Goal: Transaction & Acquisition: Obtain resource

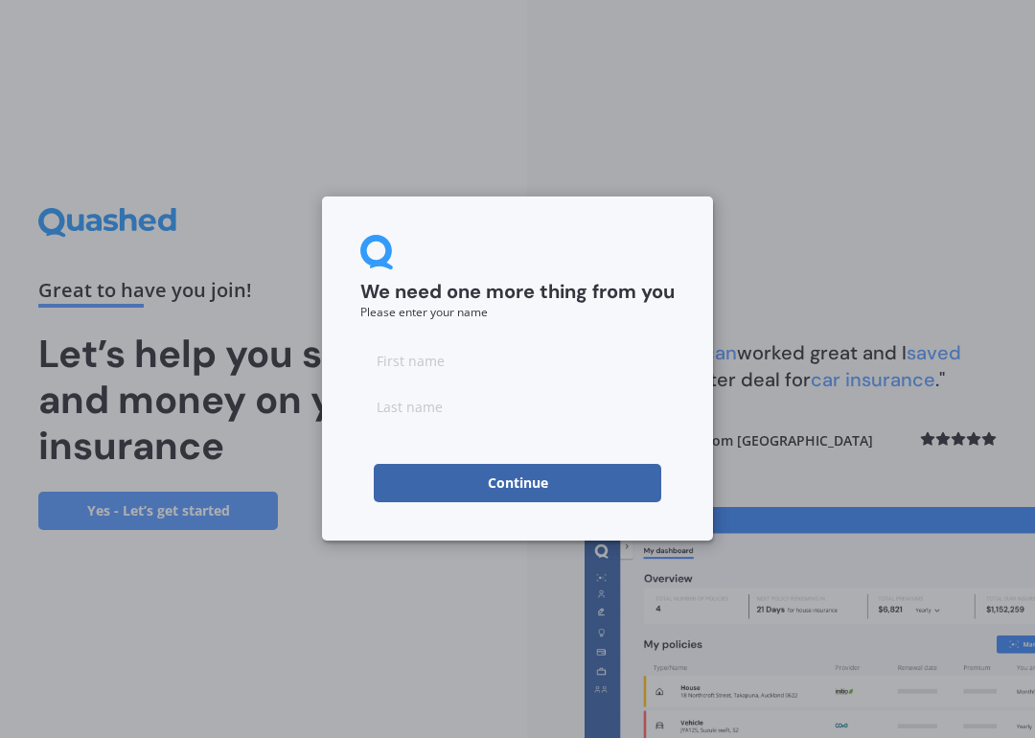
click at [521, 366] on input at bounding box center [517, 360] width 314 height 38
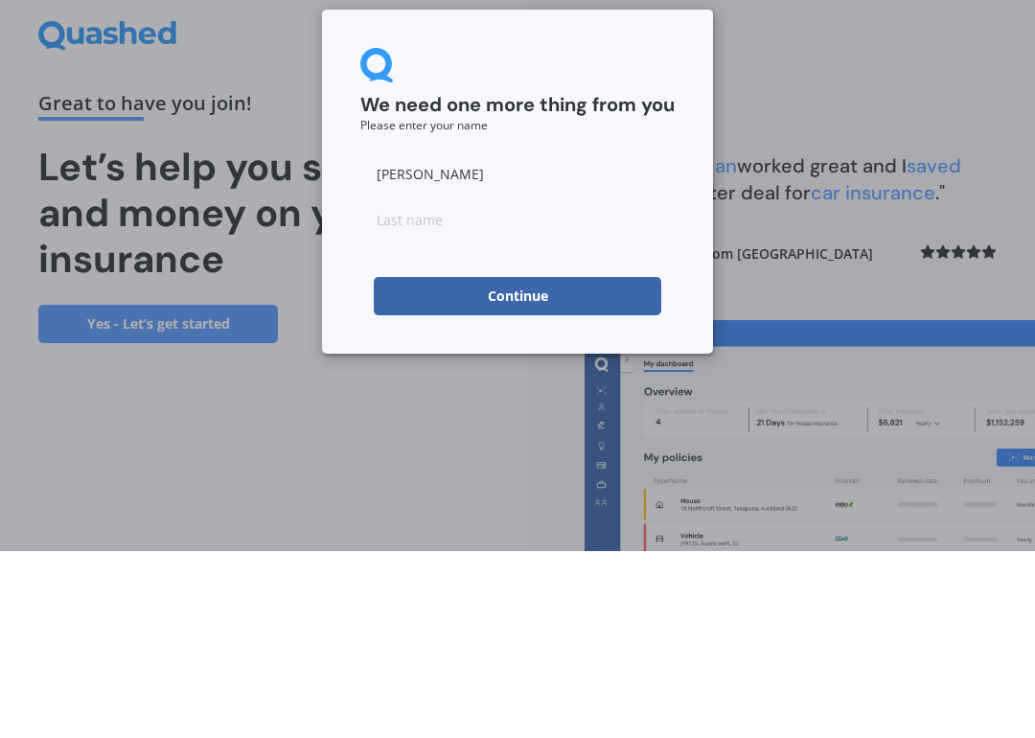
type input "[PERSON_NAME]"
click at [553, 387] on input at bounding box center [517, 406] width 314 height 38
type input "[PERSON_NAME]"
click at [561, 464] on button "Continue" at bounding box center [517, 483] width 287 height 38
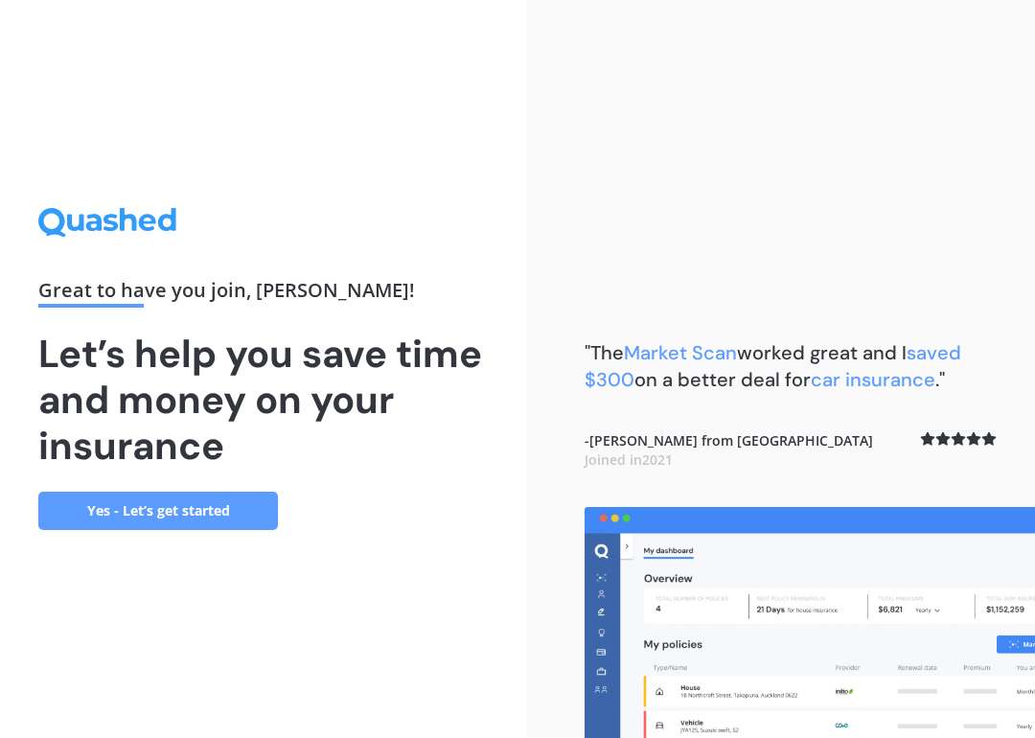
click at [55, 505] on link "Yes - Let’s get started" at bounding box center [158, 511] width 240 height 38
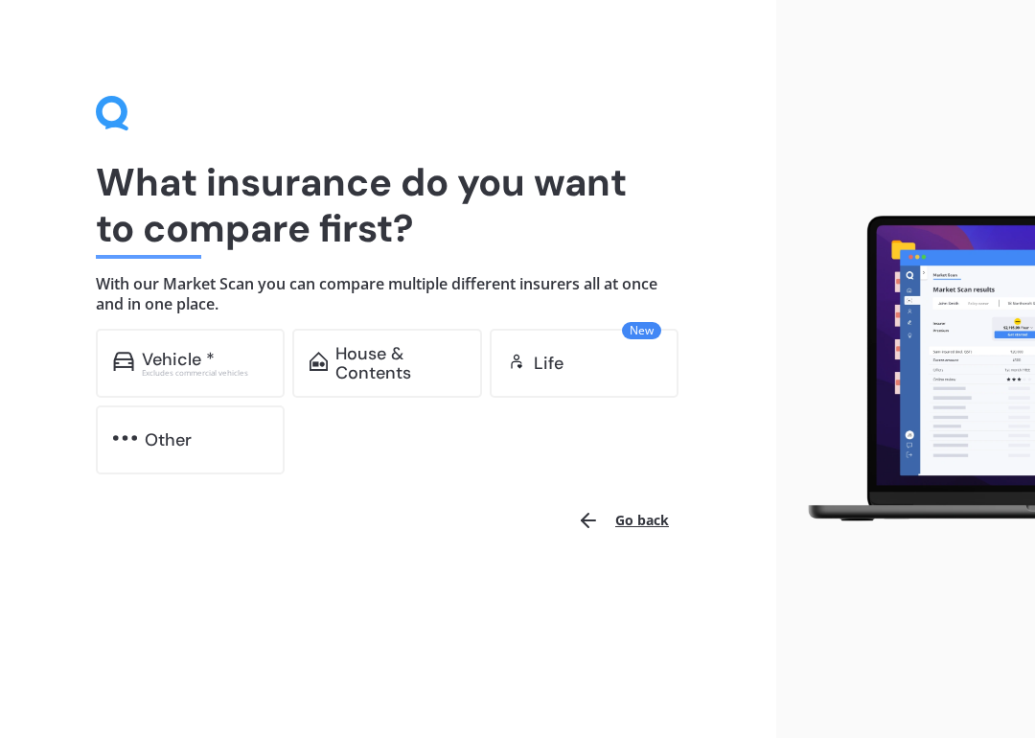
click at [172, 354] on div "Vehicle *" at bounding box center [178, 359] width 73 height 19
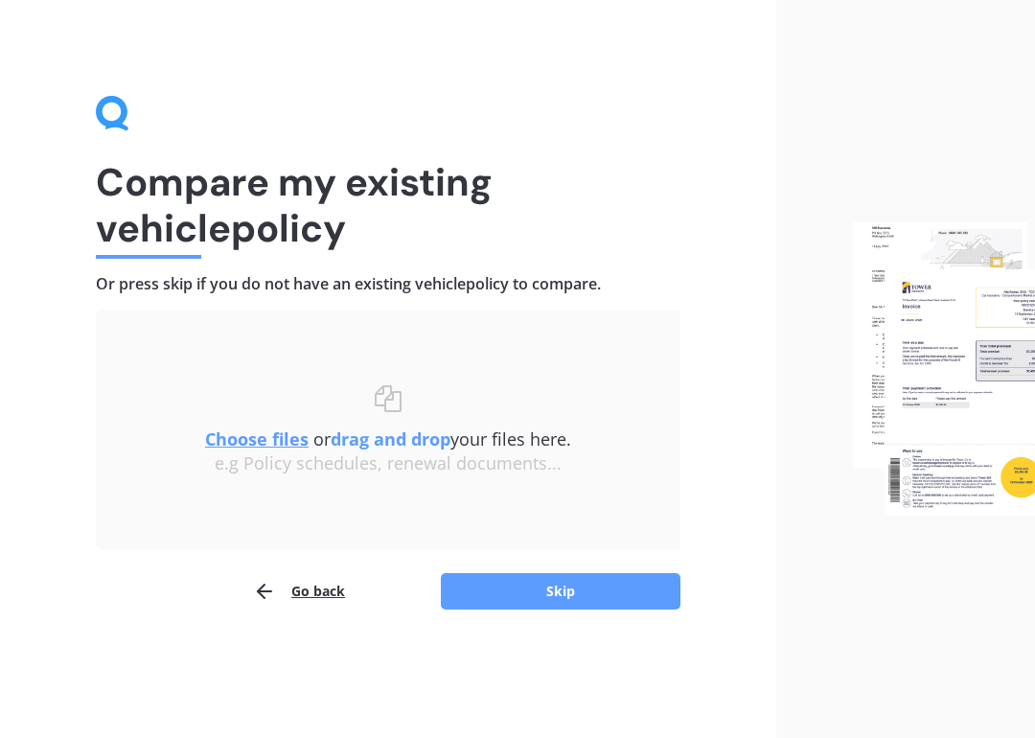
click at [588, 588] on button "Skip" at bounding box center [561, 591] width 240 height 36
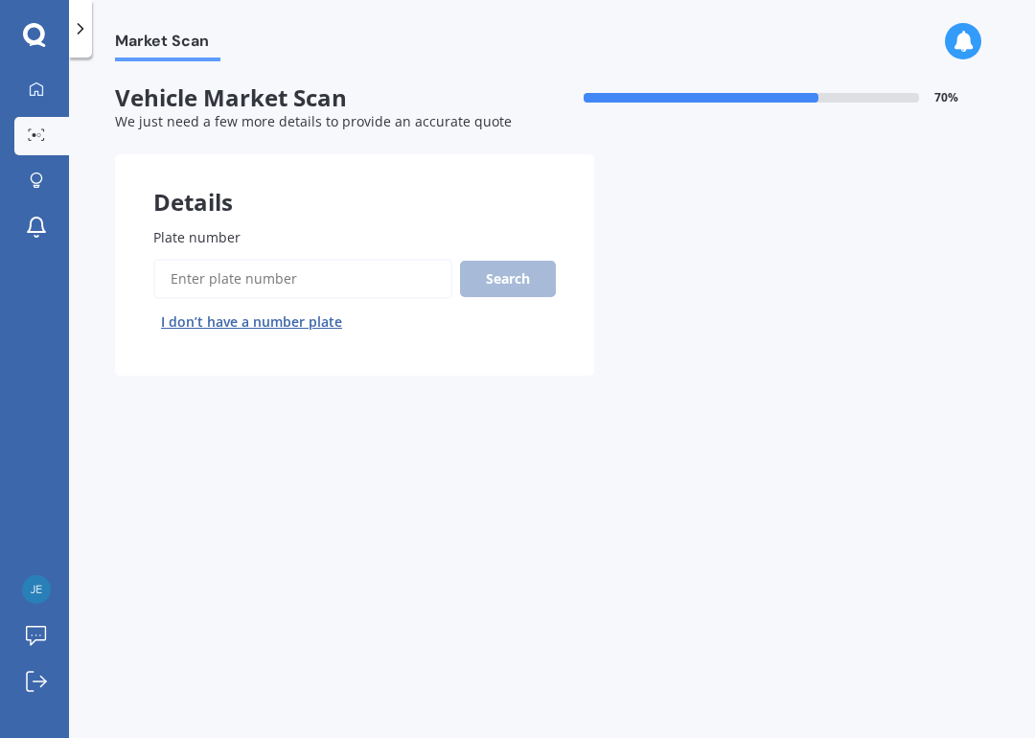
click at [371, 279] on input "Plate number" at bounding box center [302, 279] width 299 height 40
type input "QWN848"
click at [514, 292] on button "Search" at bounding box center [508, 279] width 96 height 36
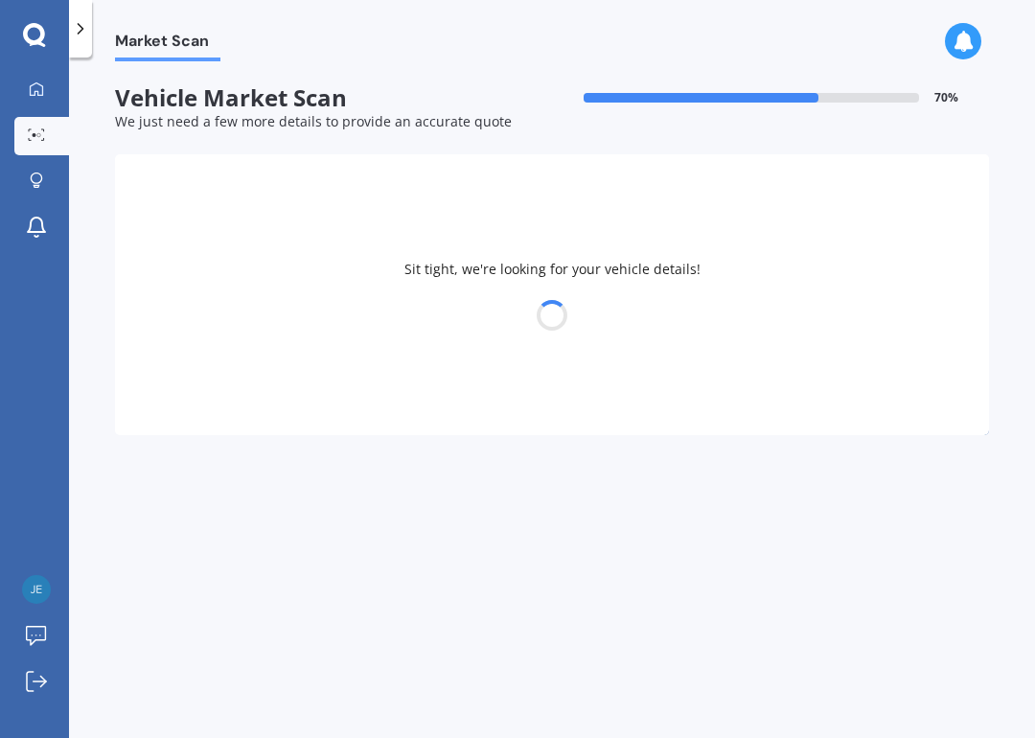
select select "MAZDA"
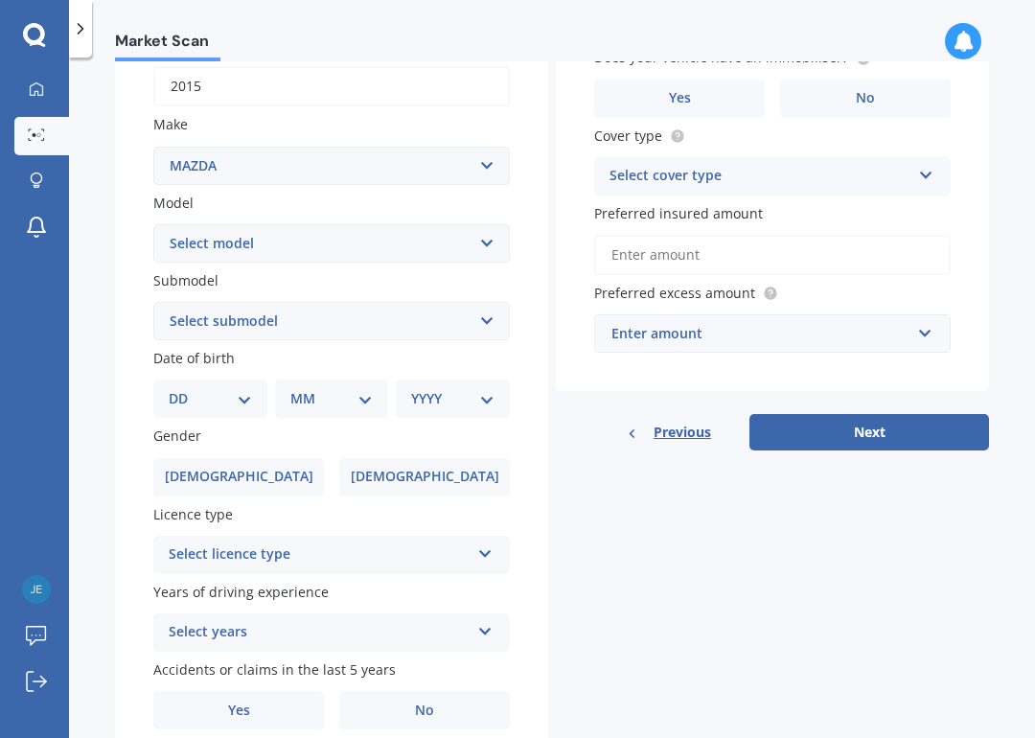
scroll to position [311, 0]
click at [245, 389] on select "DD 01 02 03 04 05 06 07 08 09 10 11 12 13 14 15 16 17 18 19 20 21 22 23 24 25 2…" at bounding box center [210, 397] width 83 height 21
select select "25"
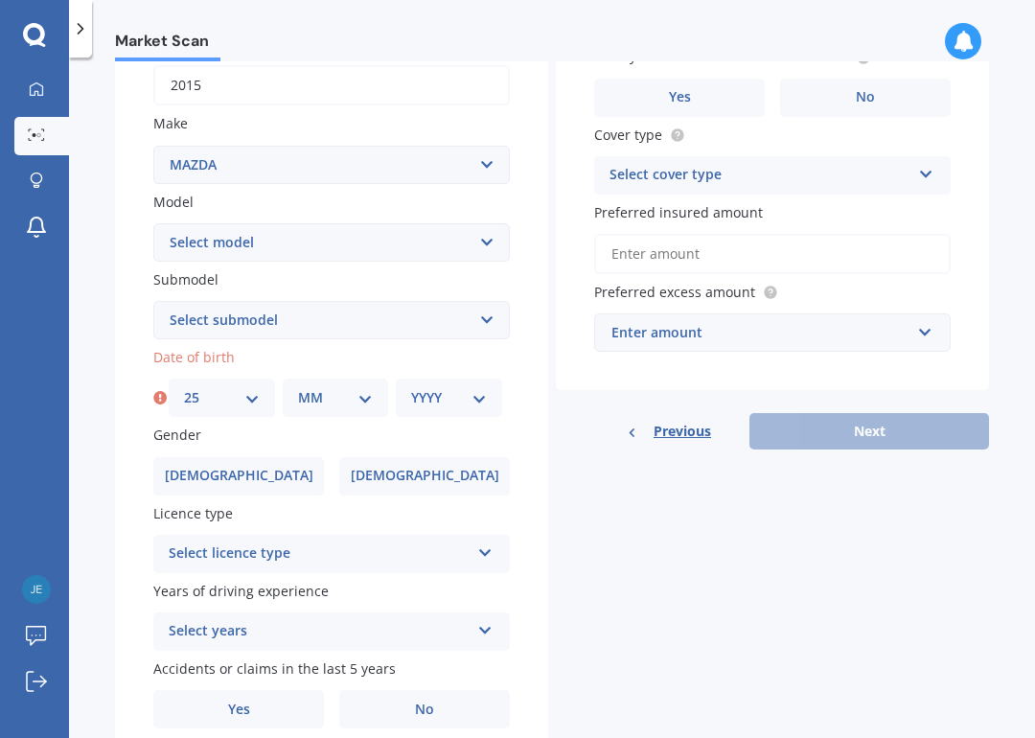
click at [364, 387] on select "MM 01 02 03 04 05 06 07 08 09 10 11 12" at bounding box center [336, 397] width 76 height 21
select select "06"
click at [463, 394] on select "YYYY 2025 2024 2023 2022 2021 2020 2019 2018 2017 2016 2015 2014 2013 2012 2011…" at bounding box center [449, 397] width 76 height 21
select select "1985"
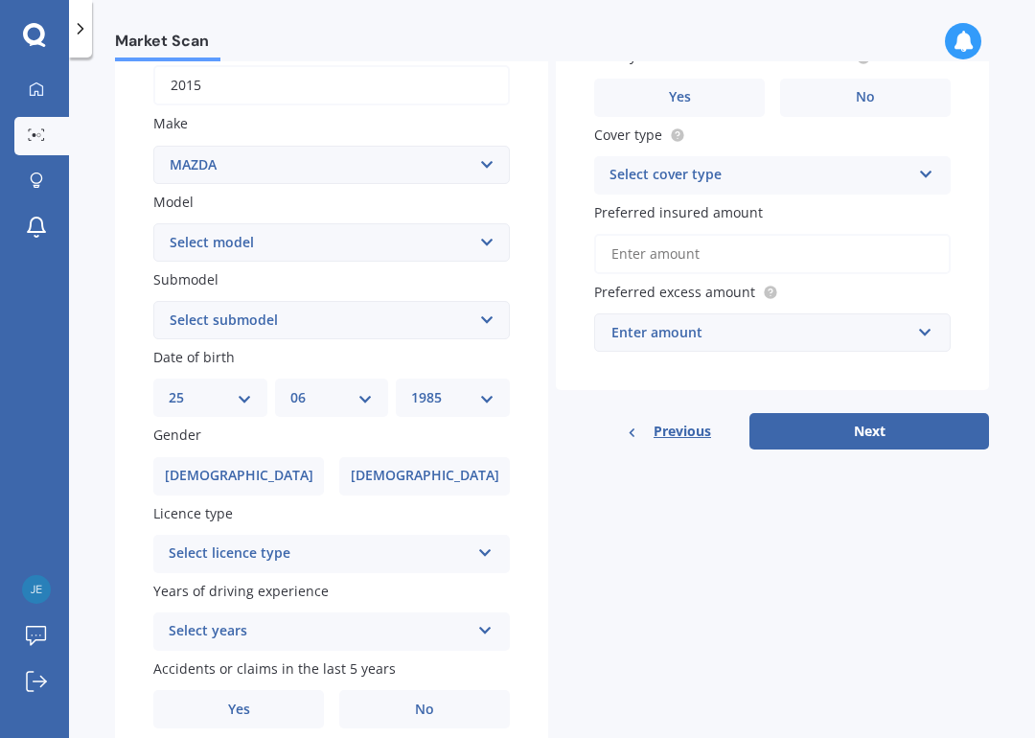
click at [454, 466] on label "[DEMOGRAPHIC_DATA]" at bounding box center [424, 476] width 171 height 38
click at [0, 0] on input "[DEMOGRAPHIC_DATA]" at bounding box center [0, 0] width 0 height 0
click at [479, 542] on icon at bounding box center [485, 548] width 16 height 13
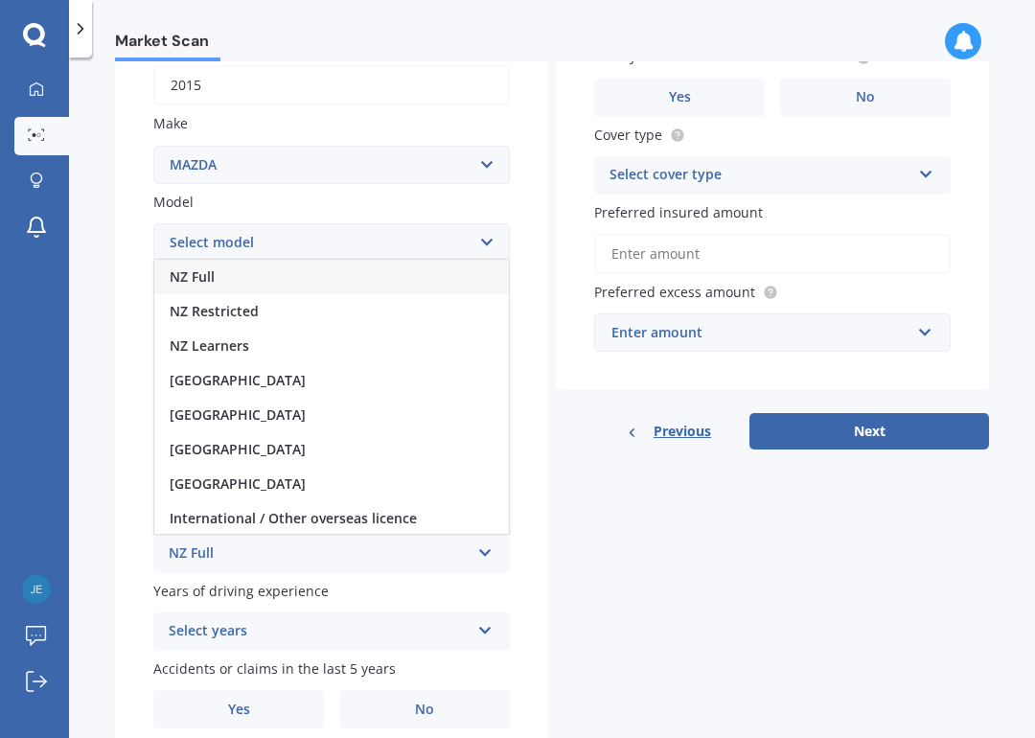
click at [411, 266] on div "NZ Full" at bounding box center [331, 277] width 355 height 34
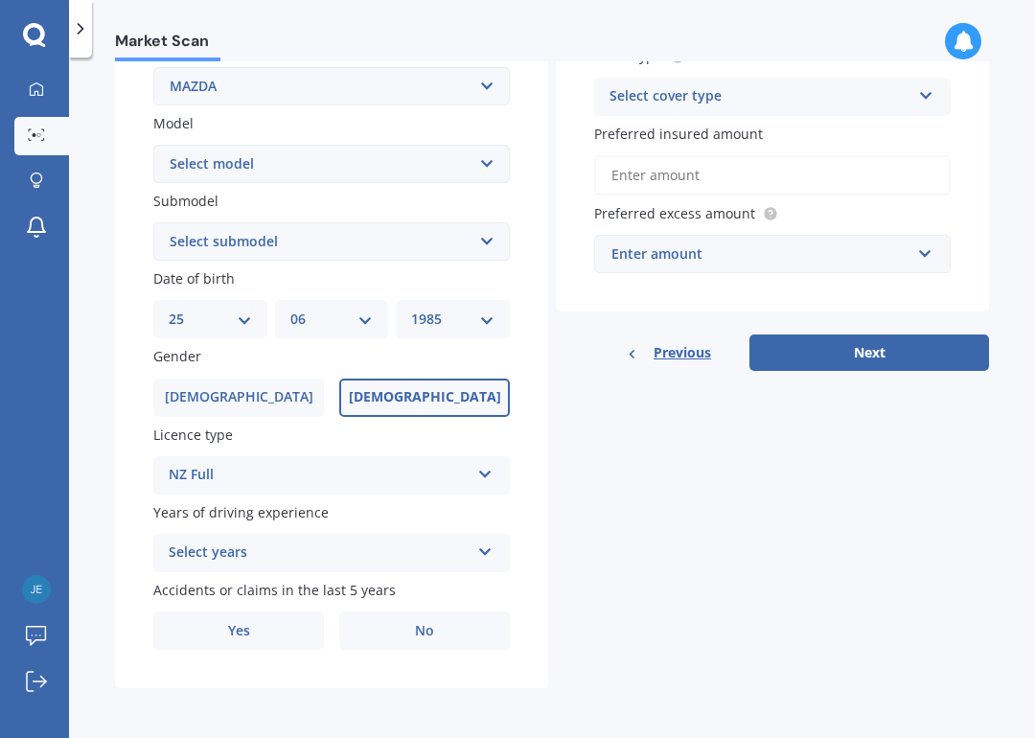
scroll to position [402, 0]
click at [488, 541] on icon at bounding box center [485, 547] width 16 height 13
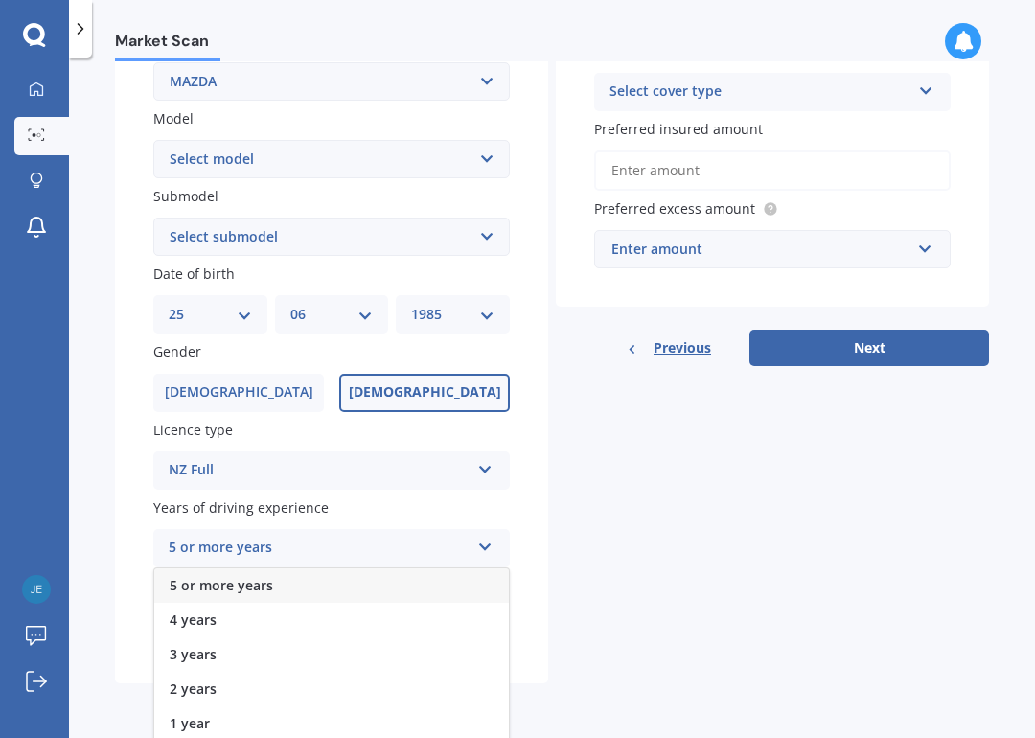
click at [368, 568] on div "5 or more years" at bounding box center [331, 585] width 355 height 34
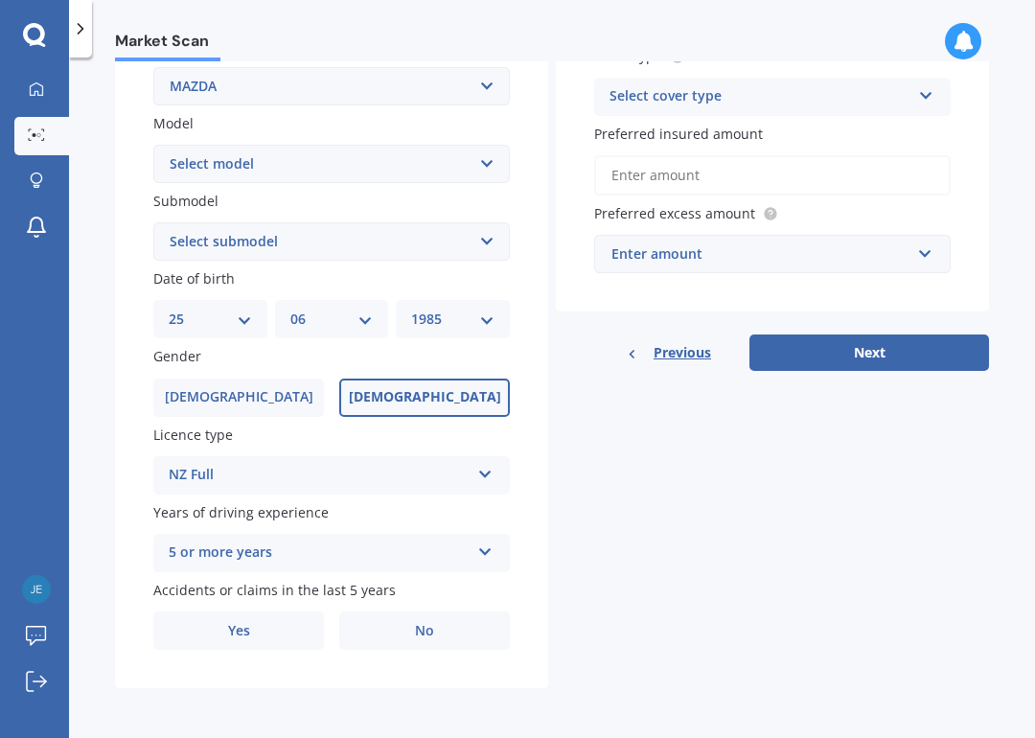
click at [443, 611] on label "No" at bounding box center [424, 630] width 171 height 38
click at [0, 0] on input "No" at bounding box center [0, 0] width 0 height 0
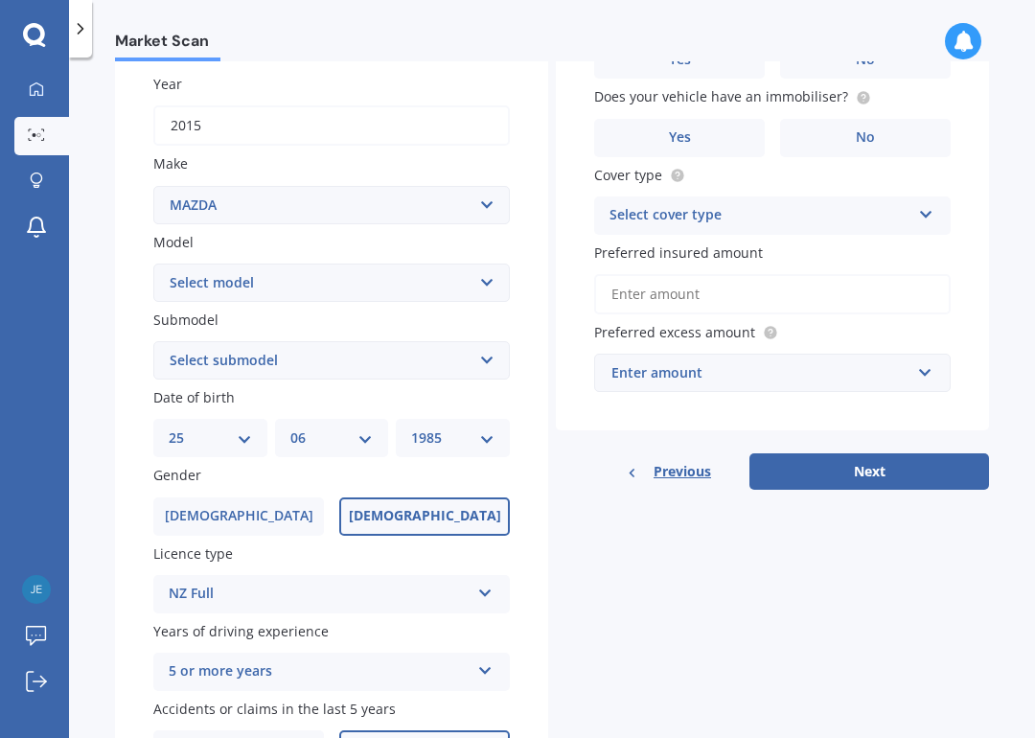
scroll to position [272, 0]
click at [484, 354] on select "Select submodel" at bounding box center [331, 359] width 356 height 38
click at [488, 276] on select "Select model 121 2 3 323 323 / Familia 6 626 929 Atenza Autozam Axela AZ3 B2000…" at bounding box center [331, 282] width 356 height 38
click at [533, 239] on div "Plate number Search I don’t have a number plate Year [DATE] Make Select make AC…" at bounding box center [331, 362] width 433 height 890
click at [497, 276] on select "Select model 121 2 3 323 323 / Familia 6 626 929 Atenza Autozam Axela AZ3 B2000…" at bounding box center [331, 282] width 356 height 38
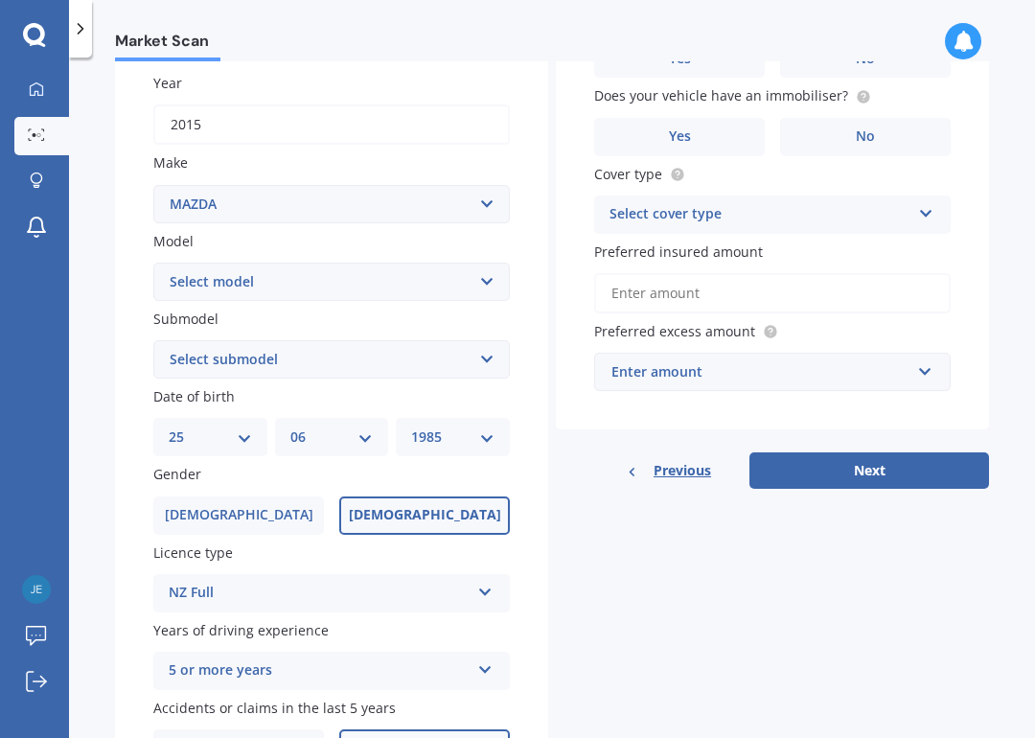
select select "CX5"
click at [484, 355] on select "Select submodel 2.2 Diesel 2WD XD 2.5S 4WD Diesel Limited 4WD GSX 2.2 Diesel St…" at bounding box center [331, 359] width 356 height 38
select select "FWD GLX"
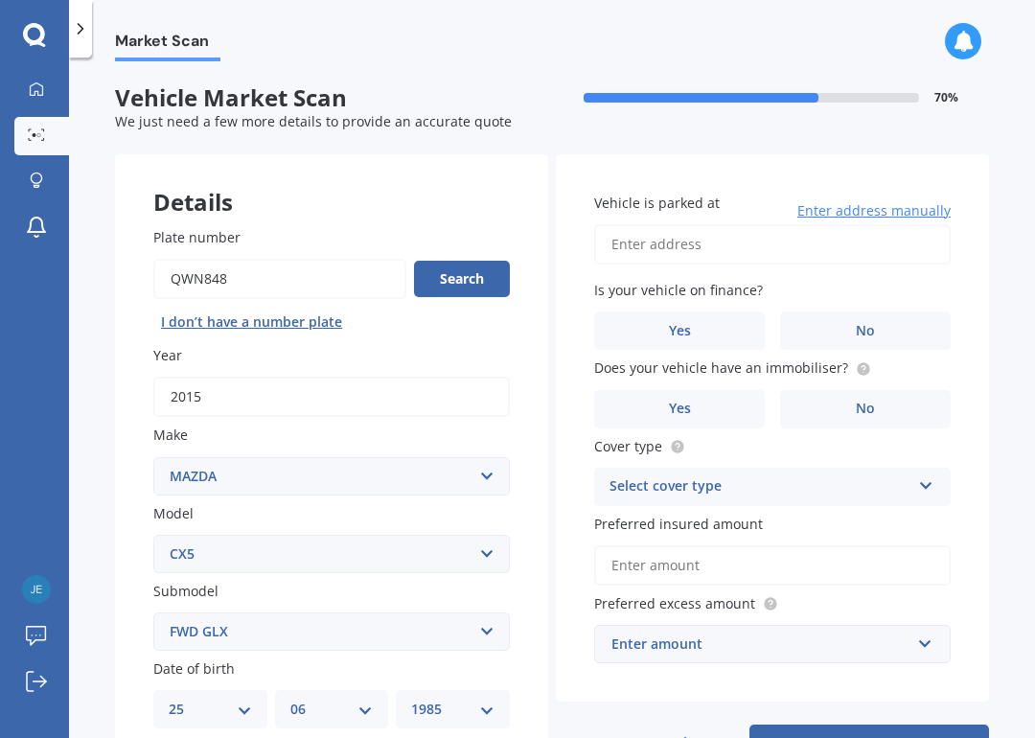
scroll to position [0, 0]
click at [786, 260] on input "Vehicle is parked at" at bounding box center [772, 244] width 356 height 40
type input "[STREET_ADDRESS]"
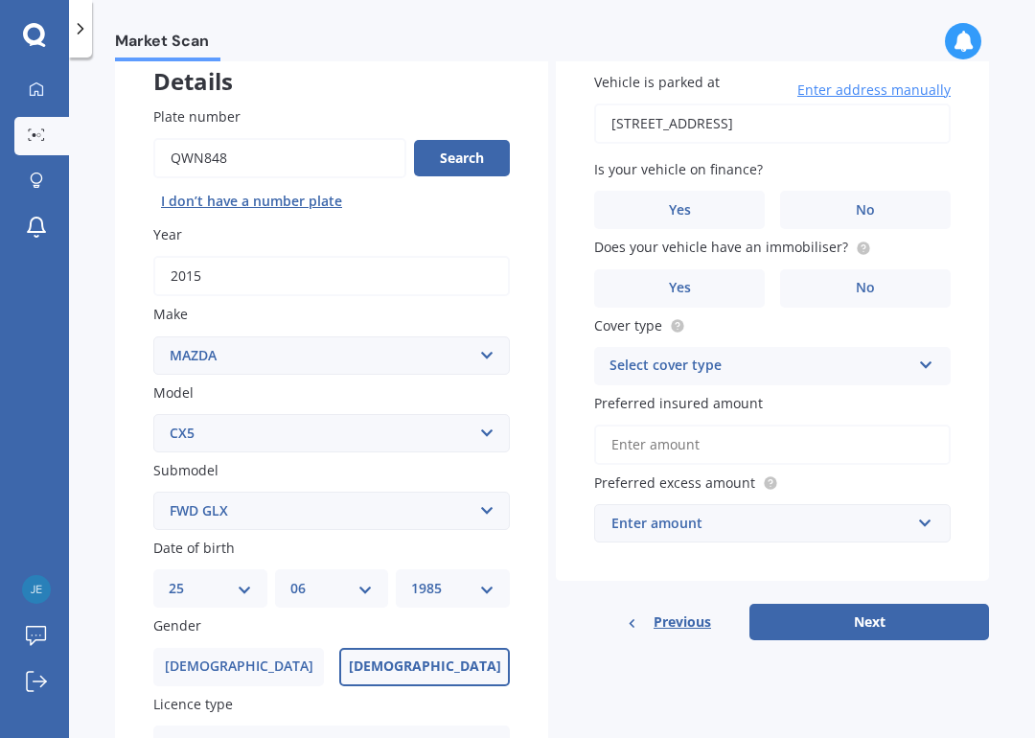
scroll to position [123, 0]
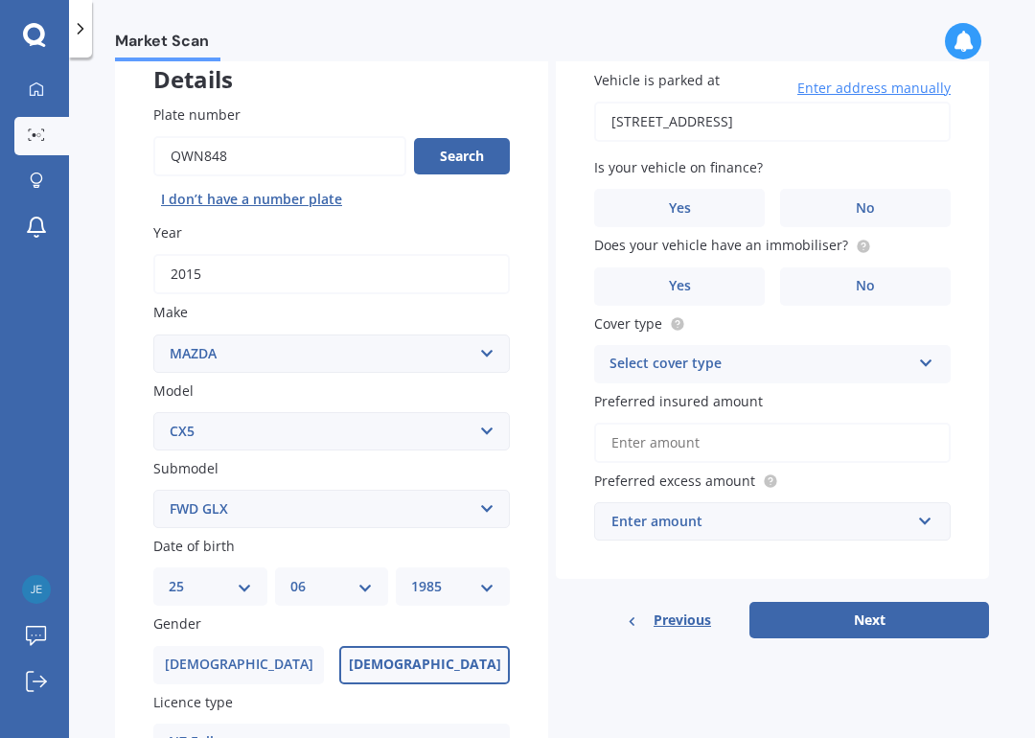
click at [893, 202] on label "No" at bounding box center [865, 208] width 171 height 38
click at [0, 0] on input "No" at bounding box center [0, 0] width 0 height 0
click at [894, 276] on label "No" at bounding box center [865, 286] width 171 height 38
click at [0, 0] on input "No" at bounding box center [0, 0] width 0 height 0
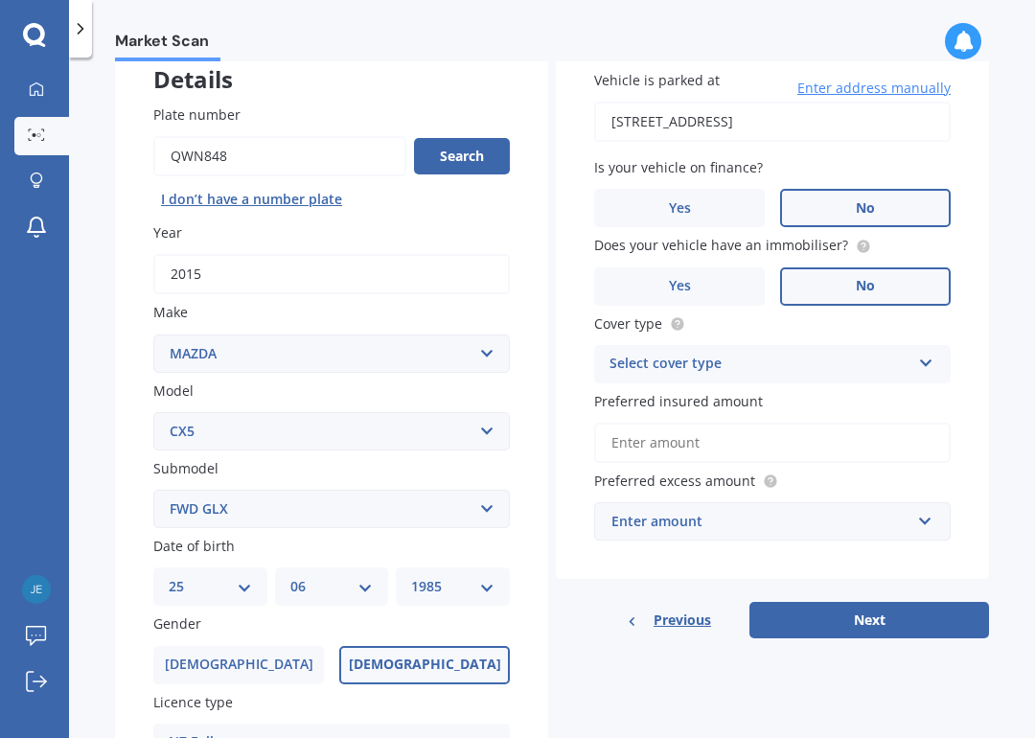
click at [897, 353] on div "Select cover type" at bounding box center [759, 364] width 301 height 23
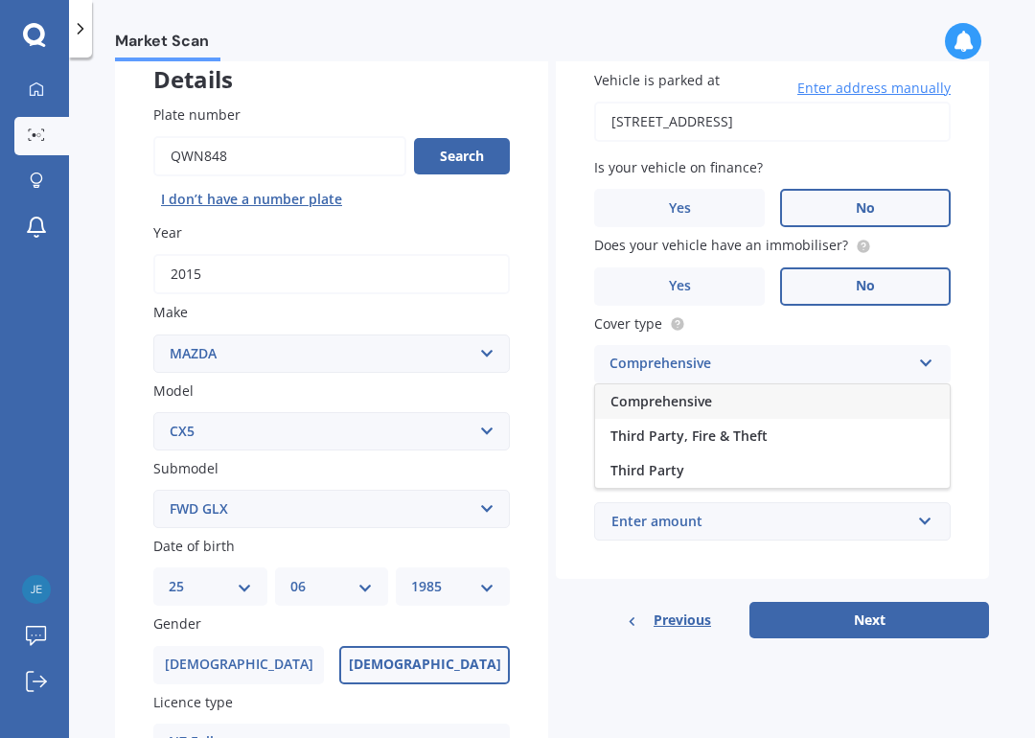
click at [859, 389] on div "Comprehensive" at bounding box center [772, 401] width 355 height 34
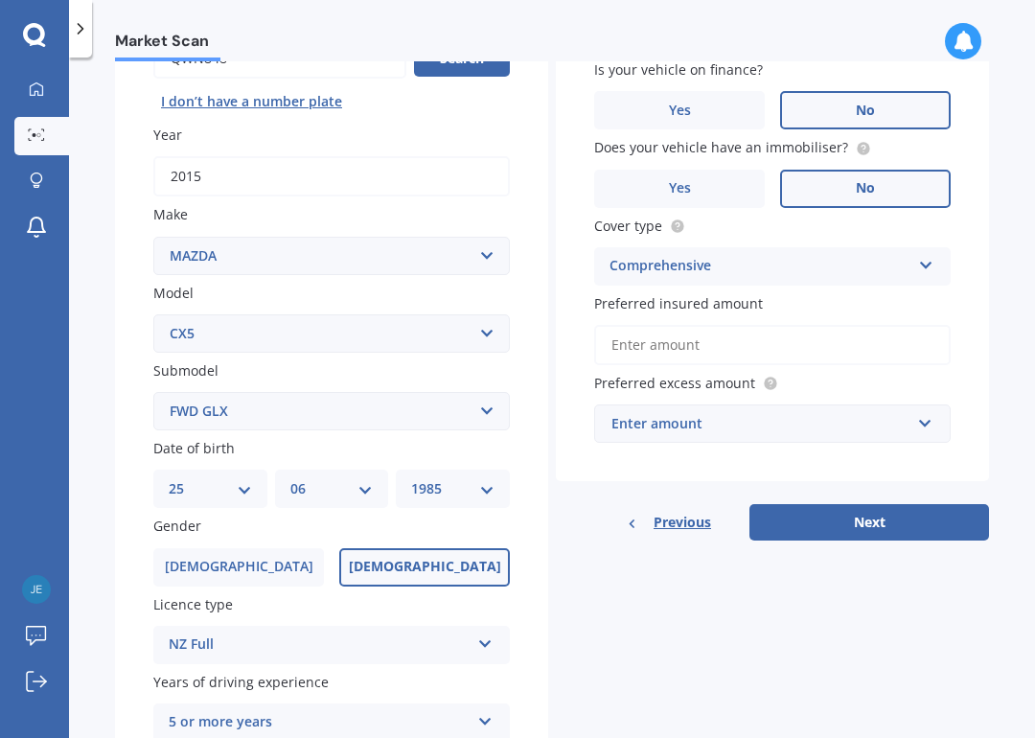
scroll to position [229, 0]
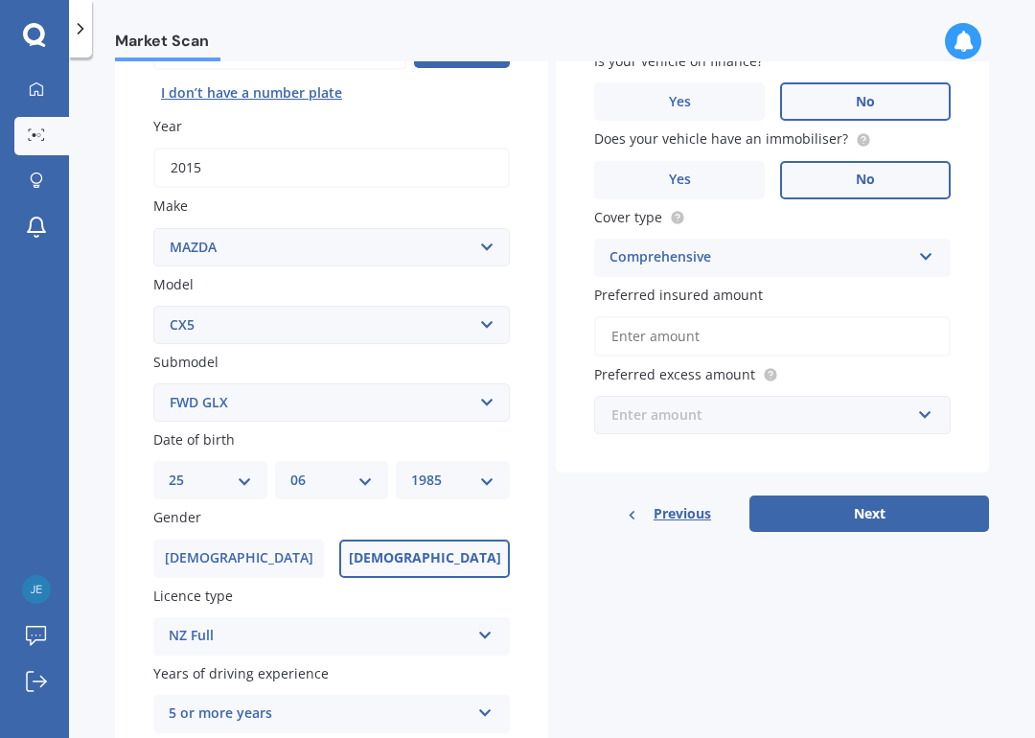
click at [918, 402] on input "text" at bounding box center [765, 415] width 339 height 36
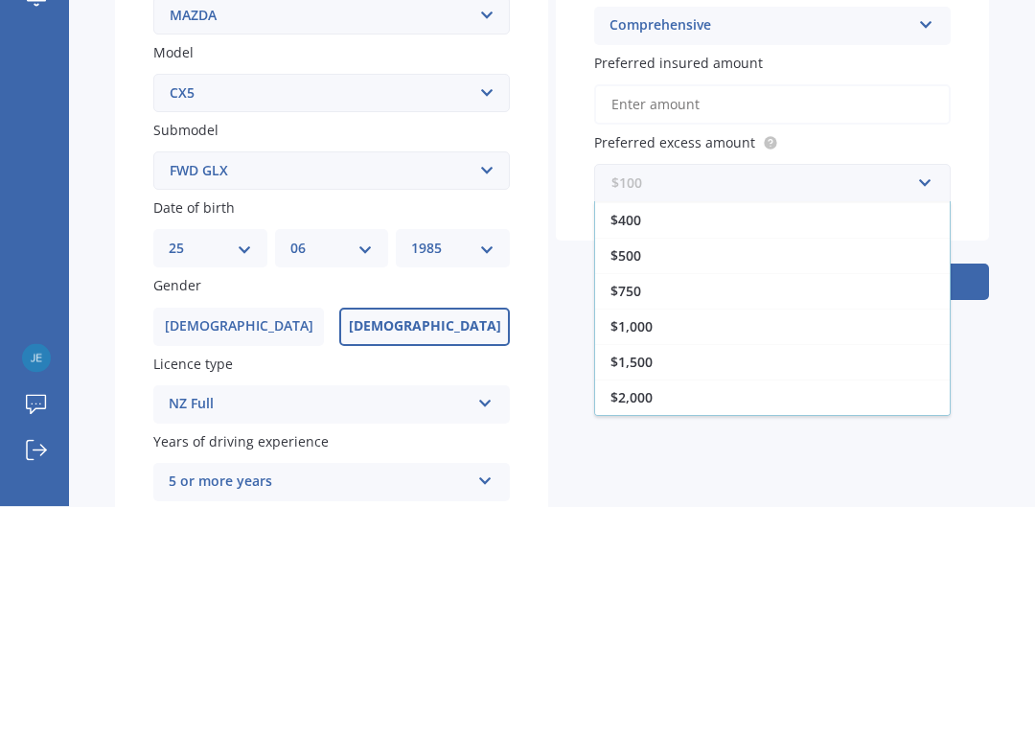
scroll to position [34, 0]
click at [865, 470] on div "$500" at bounding box center [772, 487] width 355 height 35
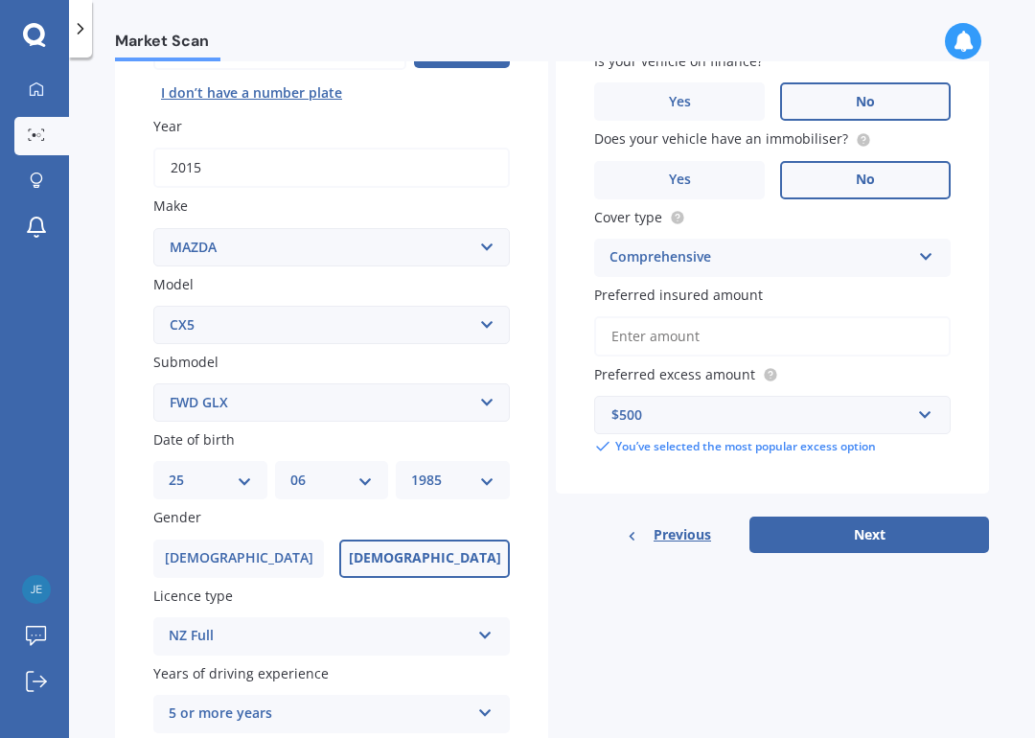
click at [900, 325] on input "Preferred insured amount" at bounding box center [772, 336] width 356 height 40
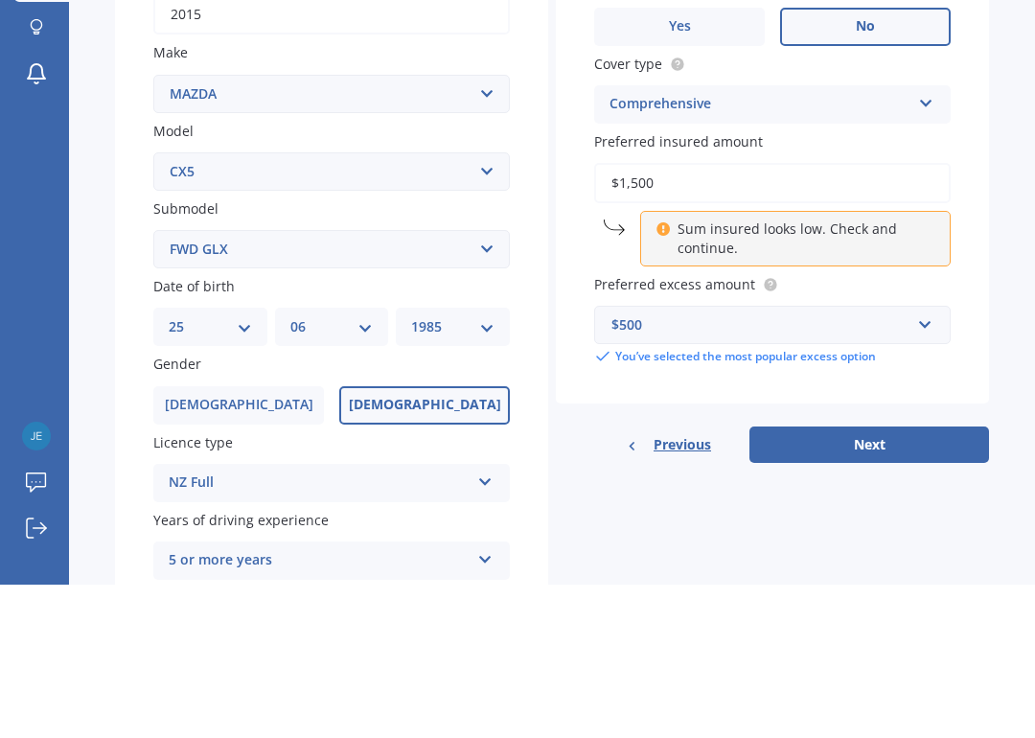
type input "$15,000"
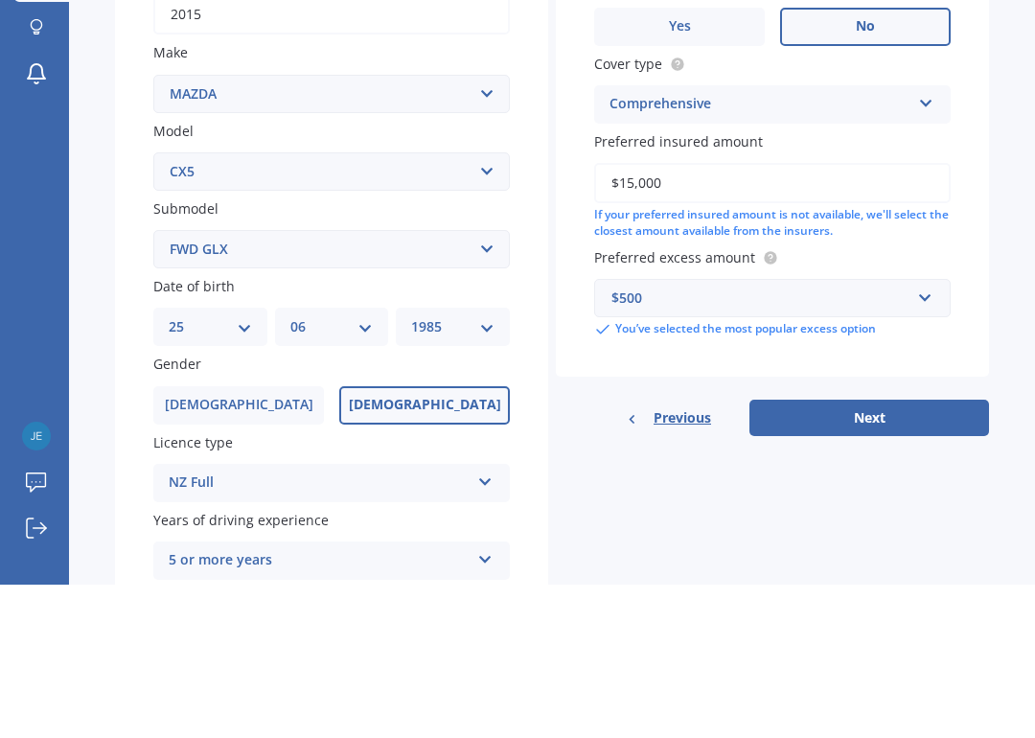
click at [989, 251] on div "Market Scan Vehicle Market Scan 70 % We just need a few more details to provide…" at bounding box center [552, 401] width 966 height 680
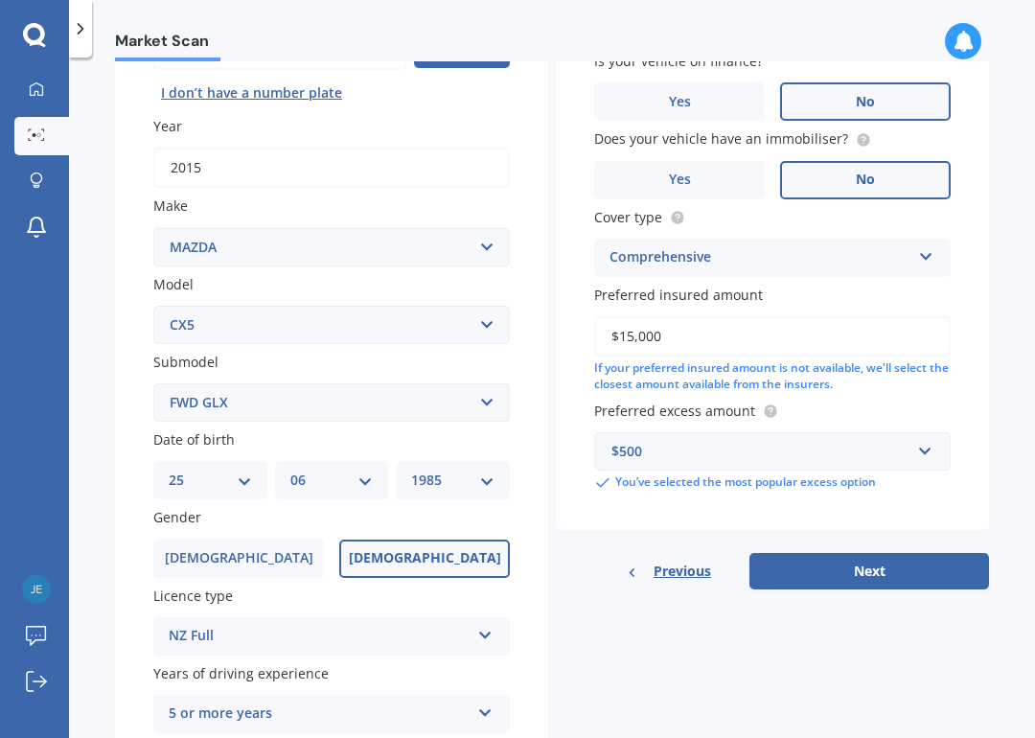
click at [919, 563] on button "Next" at bounding box center [869, 571] width 240 height 36
select select "25"
select select "06"
select select "1985"
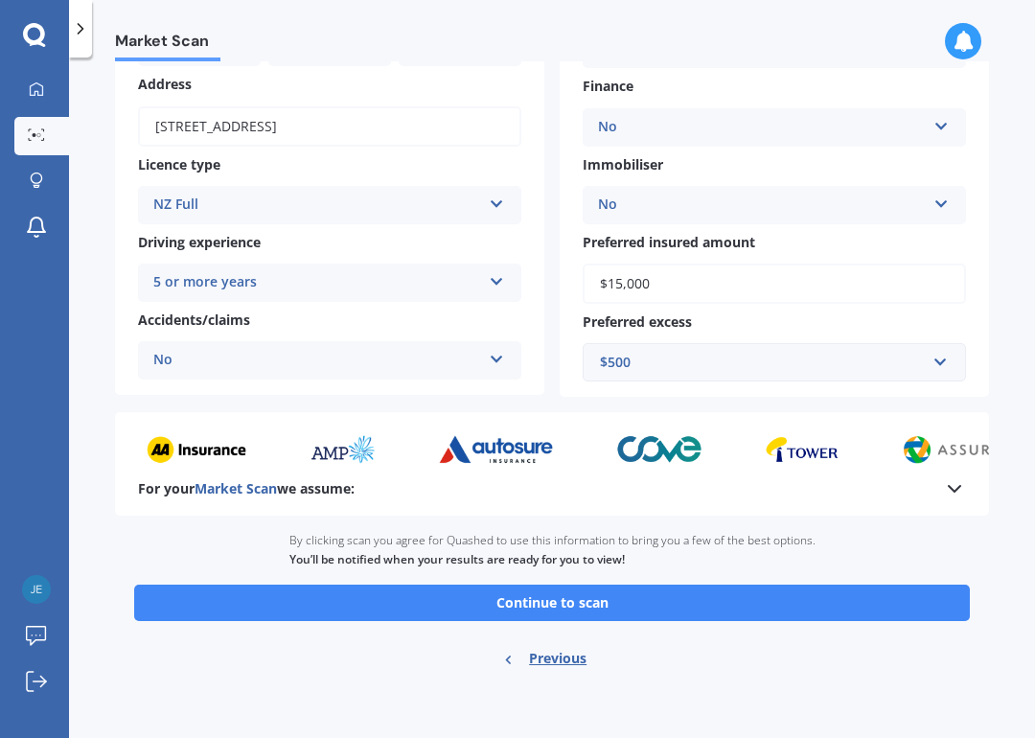
scroll to position [267, 0]
click at [862, 584] on button "Continue to scan" at bounding box center [552, 602] width 836 height 36
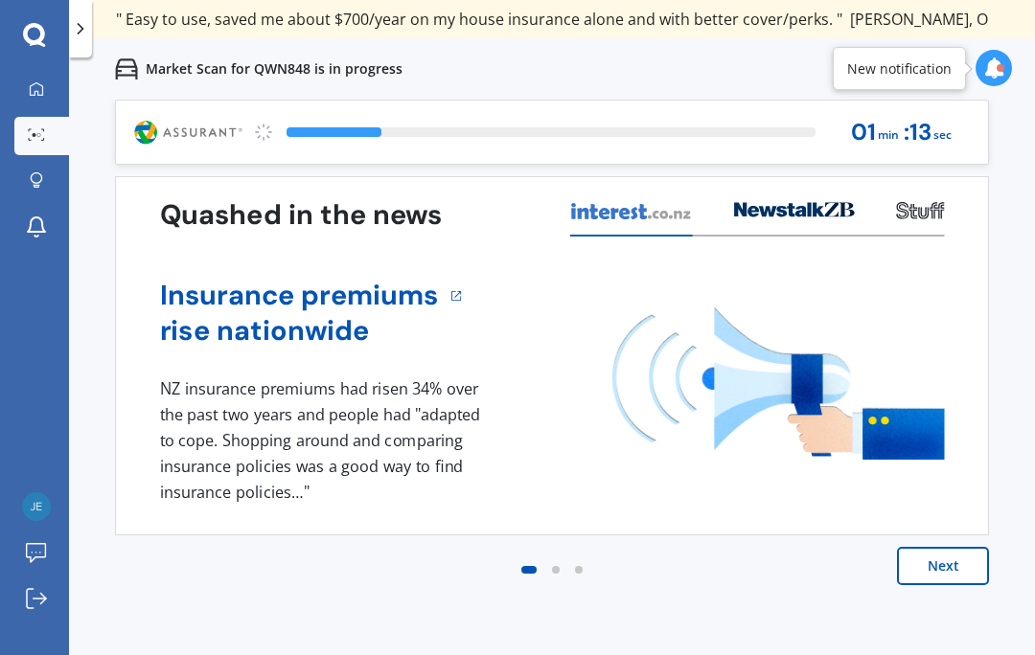
click at [956, 579] on button "Next" at bounding box center [943, 566] width 92 height 38
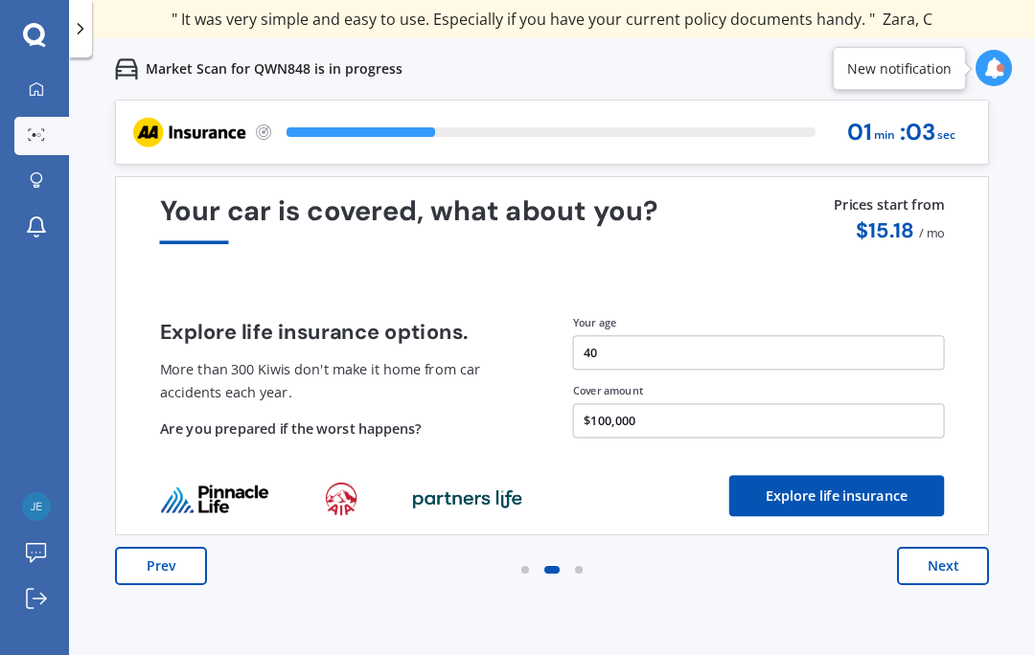
click at [957, 552] on button "Next" at bounding box center [943, 566] width 92 height 38
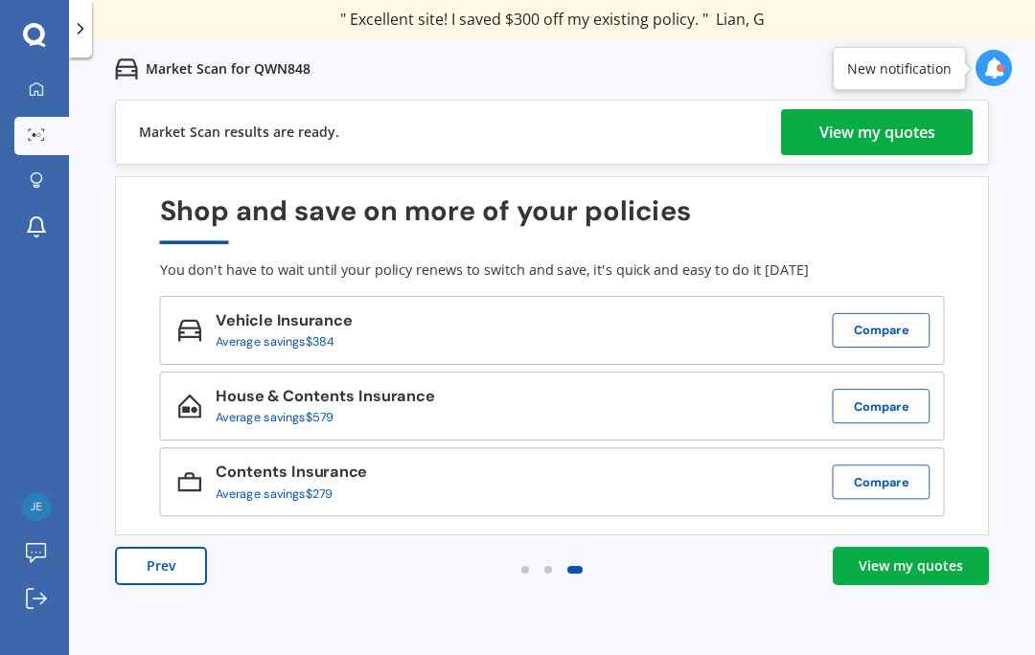
click at [942, 571] on div "View my quotes" at bounding box center [911, 566] width 104 height 19
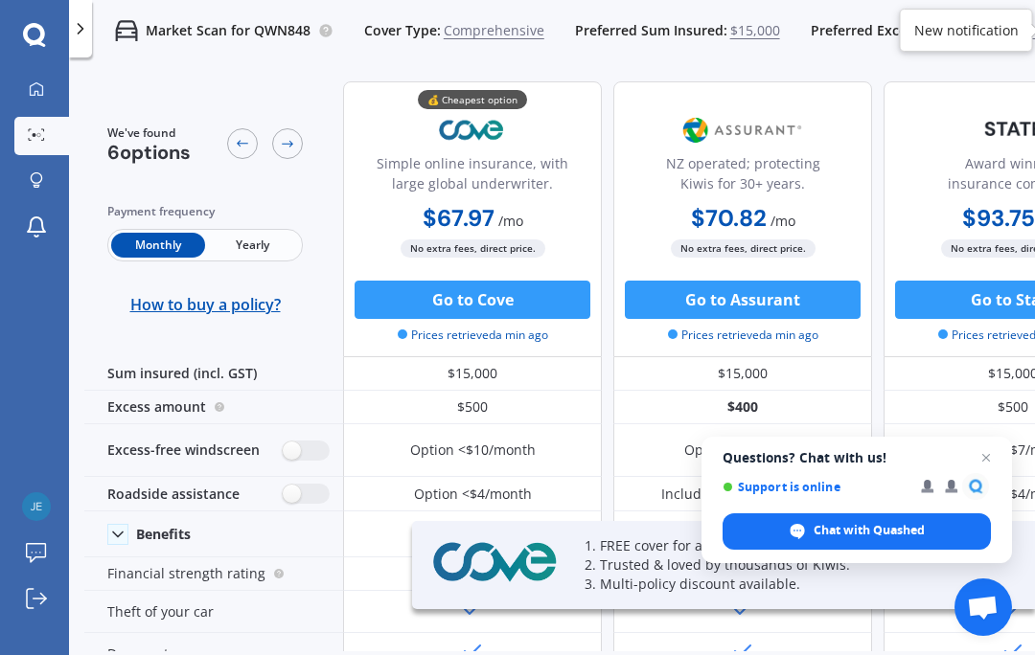
click at [981, 457] on span "Close chat" at bounding box center [985, 458] width 23 height 23
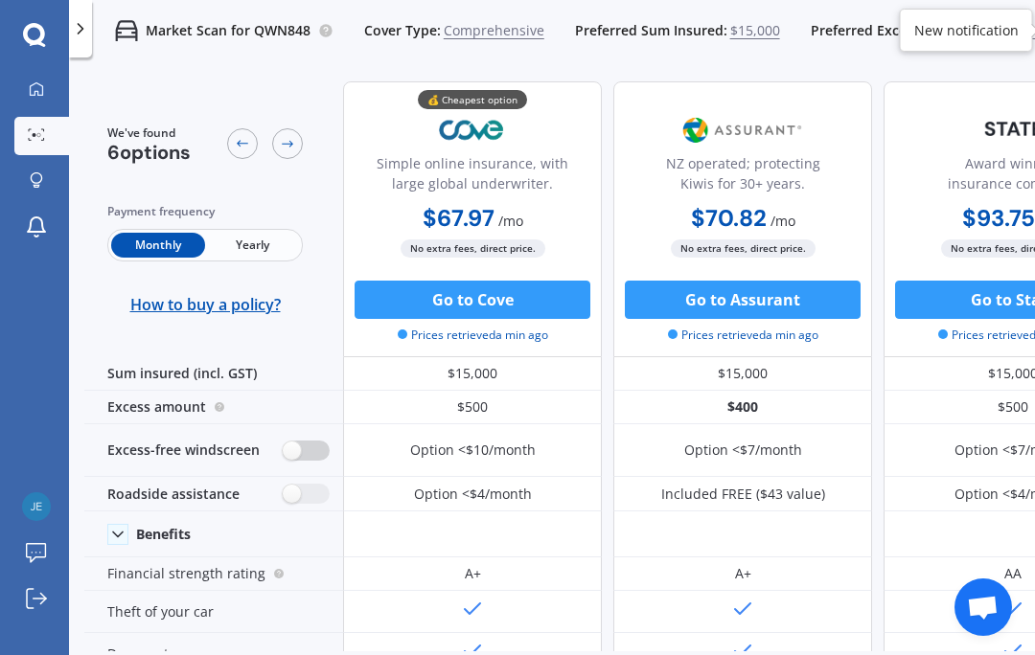
click at [296, 454] on label at bounding box center [306, 451] width 47 height 20
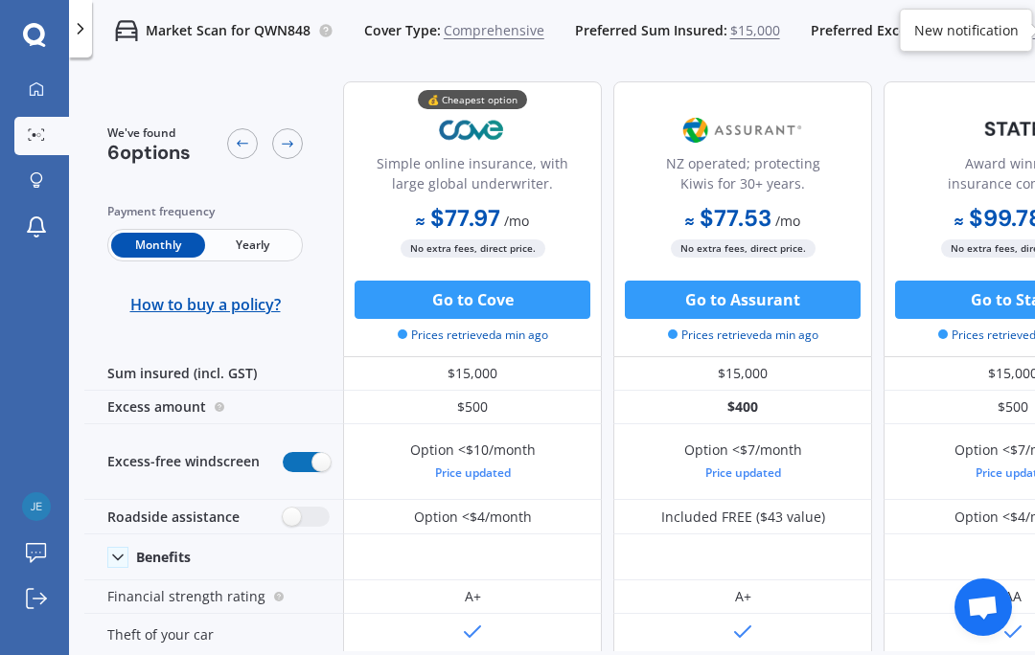
radio input "true"
click at [303, 512] on label at bounding box center [306, 517] width 47 height 20
radio input "true"
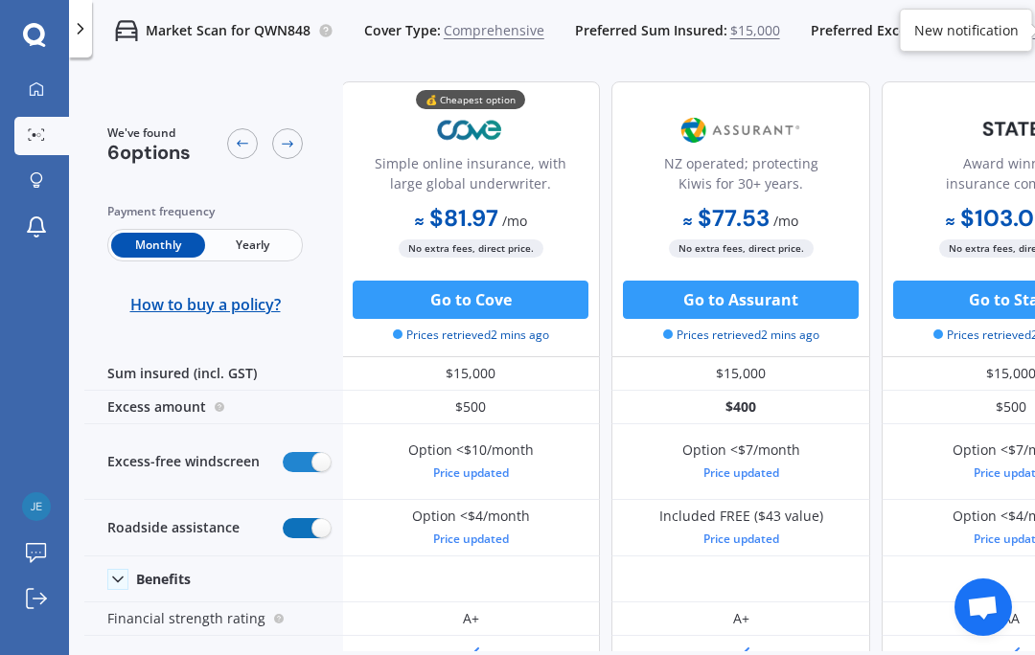
scroll to position [0, 2]
click at [41, 84] on icon at bounding box center [36, 87] width 13 height 13
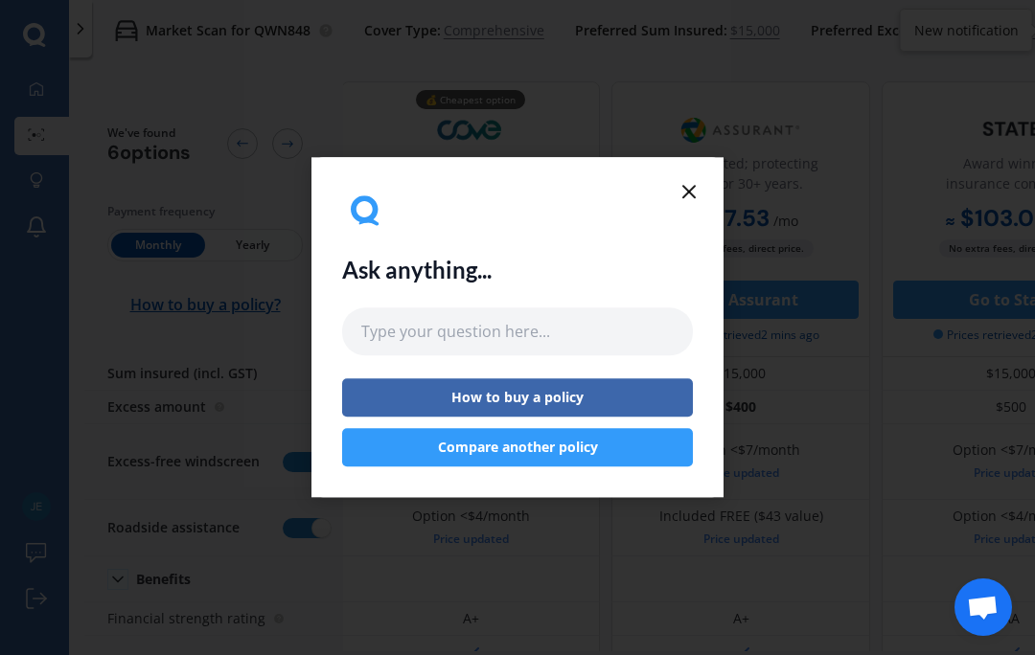
click at [14, 48] on div "Ask anything... How to buy a policy Compare another policy" at bounding box center [517, 327] width 1035 height 655
click at [699, 187] on icon at bounding box center [688, 191] width 23 height 23
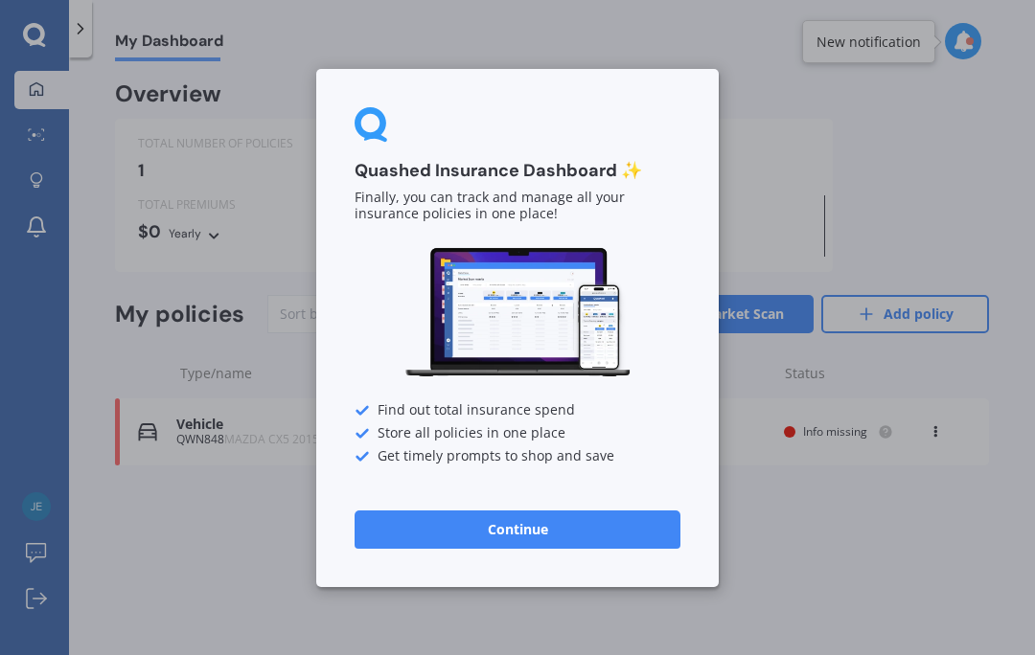
click at [676, 538] on button "Continue" at bounding box center [518, 529] width 326 height 38
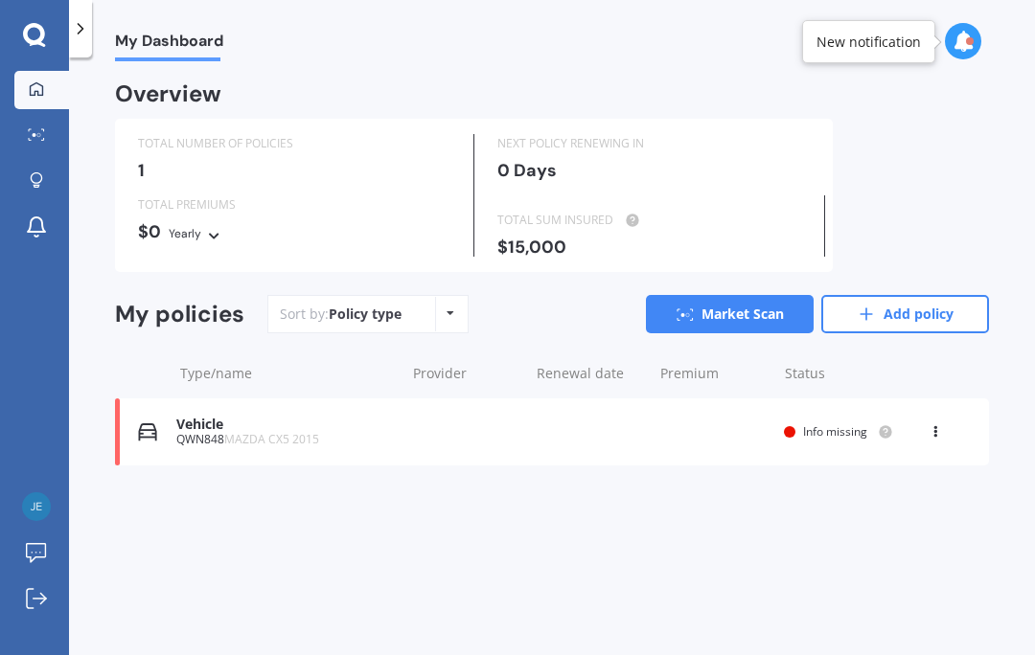
click at [55, 146] on link "Market Scan" at bounding box center [41, 136] width 55 height 38
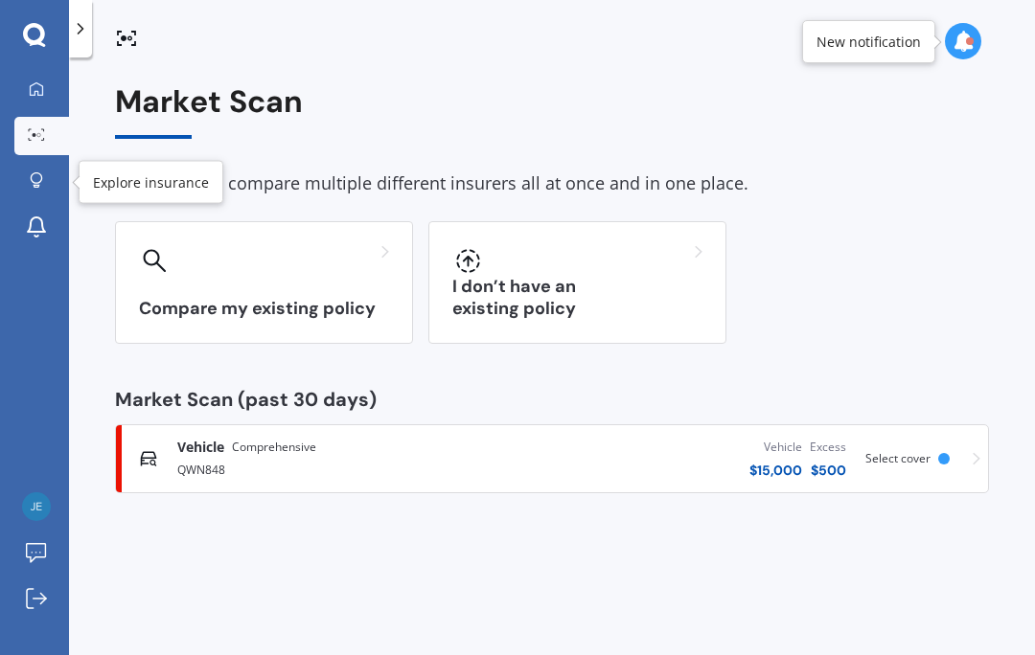
click at [34, 189] on div at bounding box center [36, 181] width 29 height 18
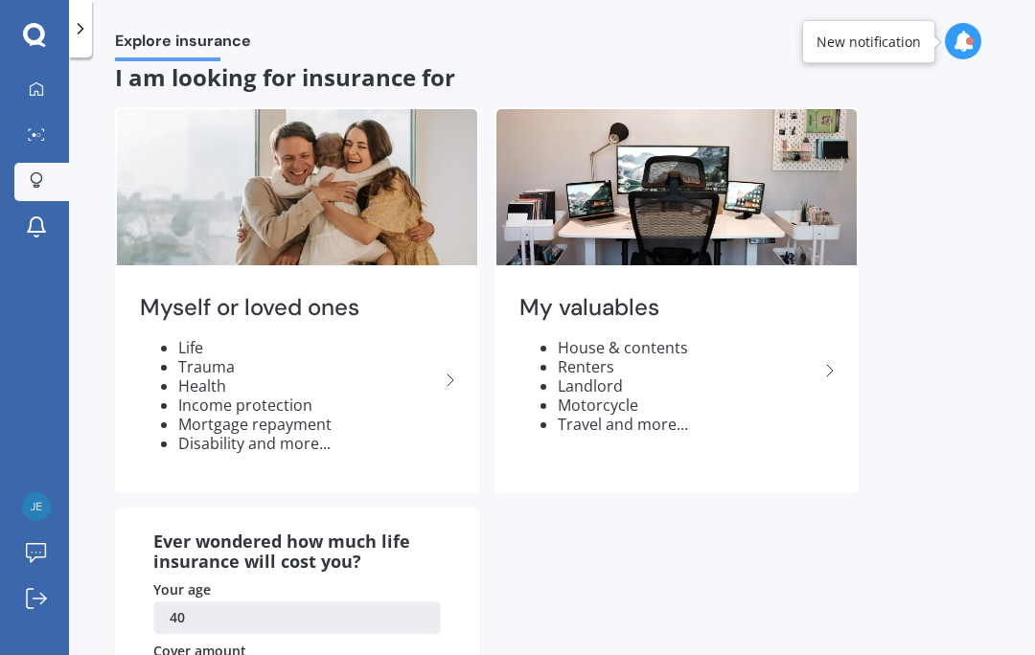
scroll to position [18, 0]
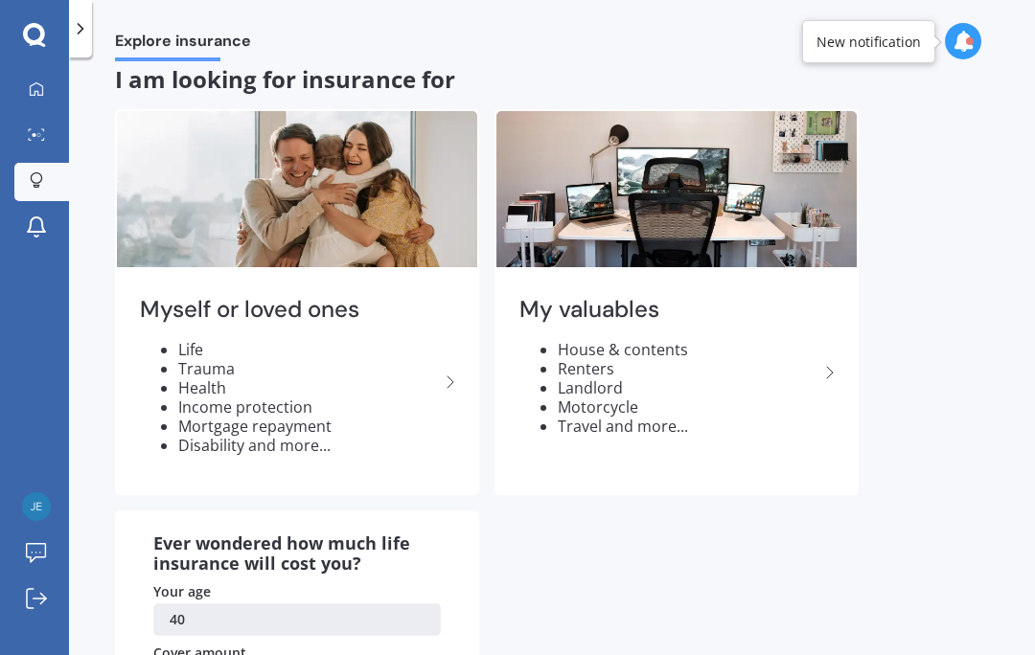
click at [189, 351] on li "Life" at bounding box center [308, 349] width 261 height 19
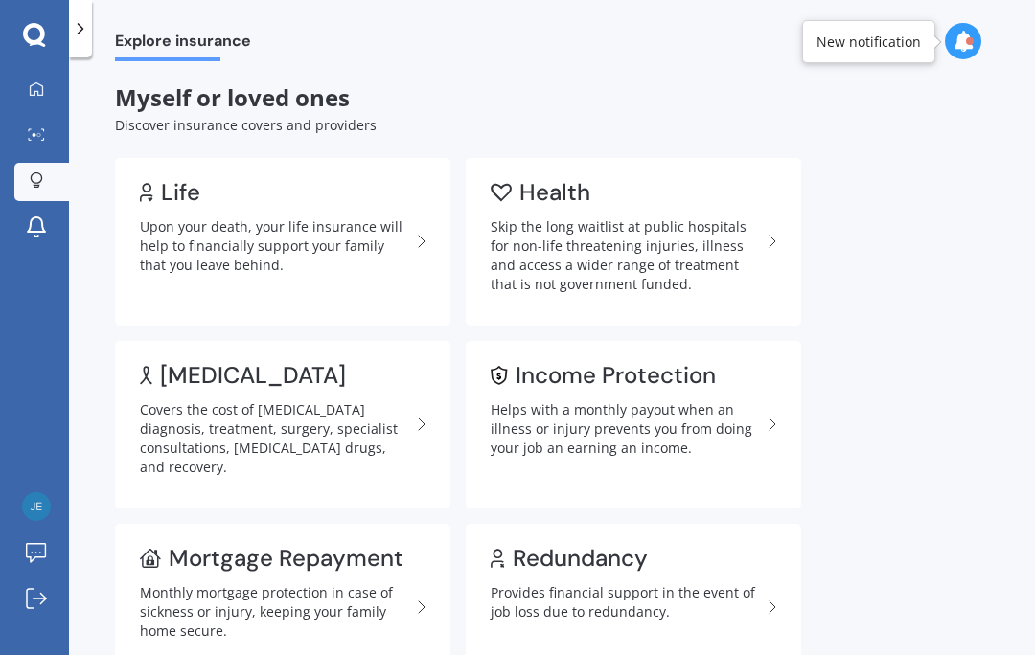
click at [794, 254] on link "Health Skip the long waitlist at public hospitals for non-life threatening inju…" at bounding box center [633, 242] width 335 height 168
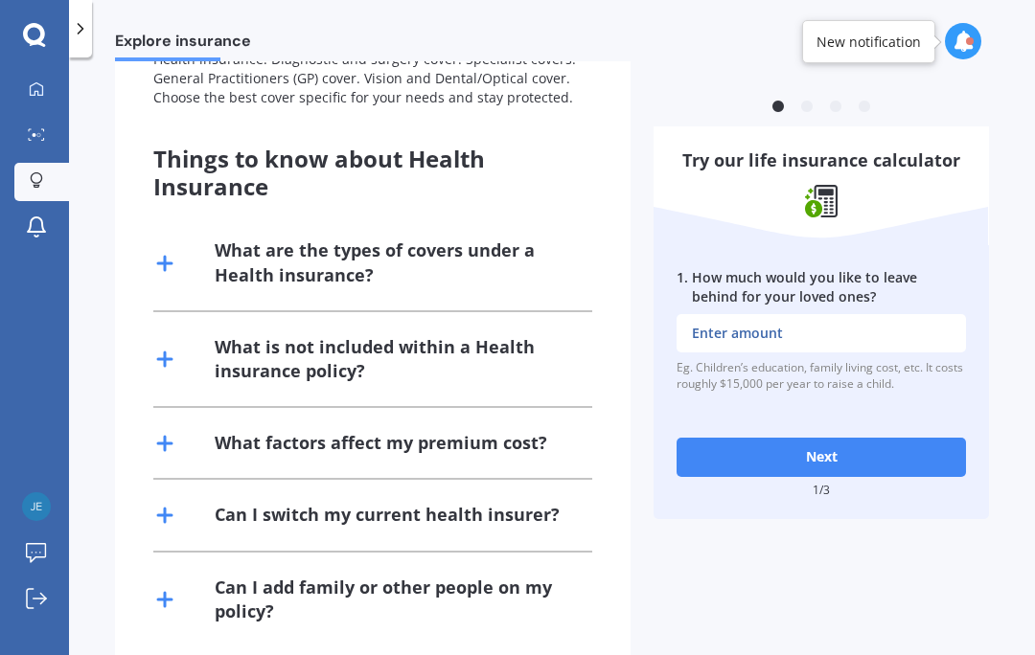
scroll to position [396, 0]
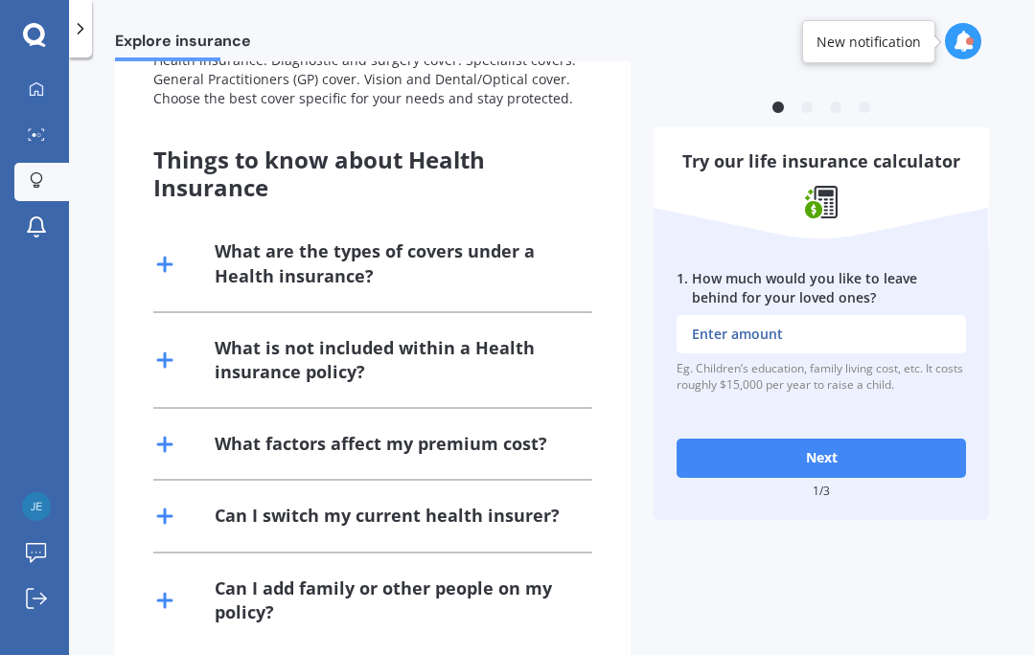
click at [217, 246] on div "What are the types of covers under a Health insurance?" at bounding box center [392, 264] width 355 height 48
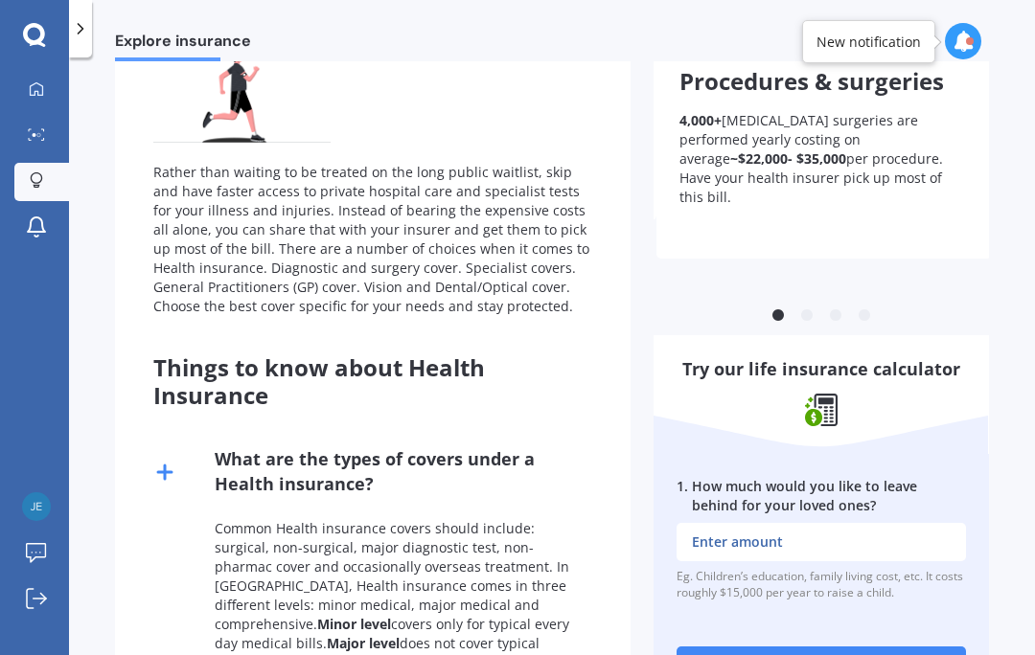
scroll to position [188, 0]
click at [814, 307] on button "2" at bounding box center [806, 316] width 19 height 19
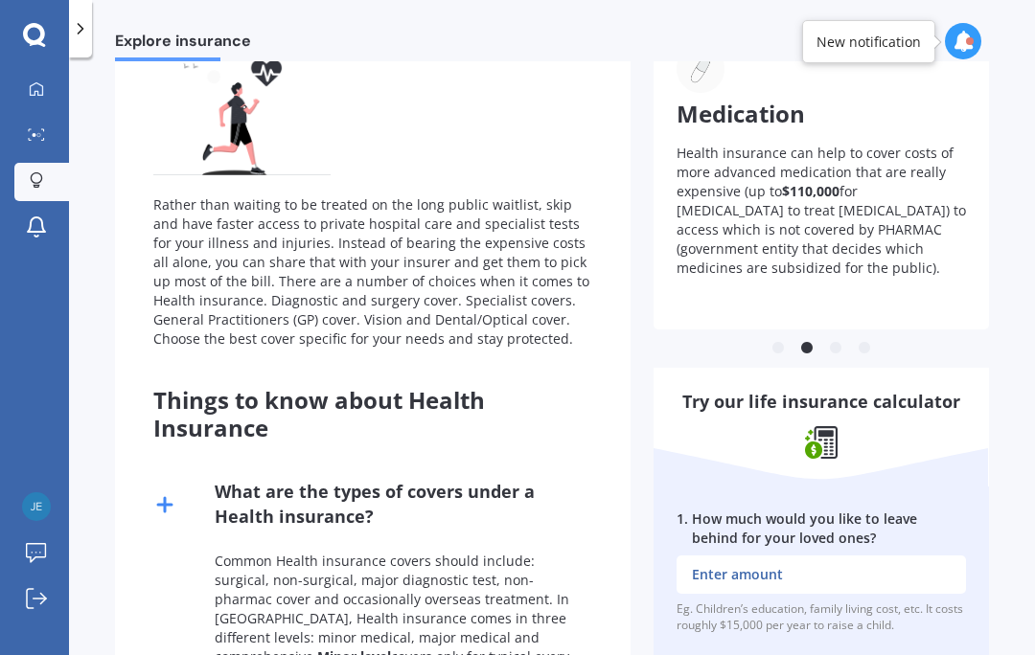
scroll to position [155, 0]
click at [836, 317] on div "Medication Health insurance can help to cover costs of more advanced medication…" at bounding box center [820, 176] width 335 height 308
click at [835, 318] on div "Medication Health insurance can help to cover costs of more advanced medication…" at bounding box center [820, 176] width 335 height 308
click at [865, 339] on button "4" at bounding box center [864, 348] width 19 height 19
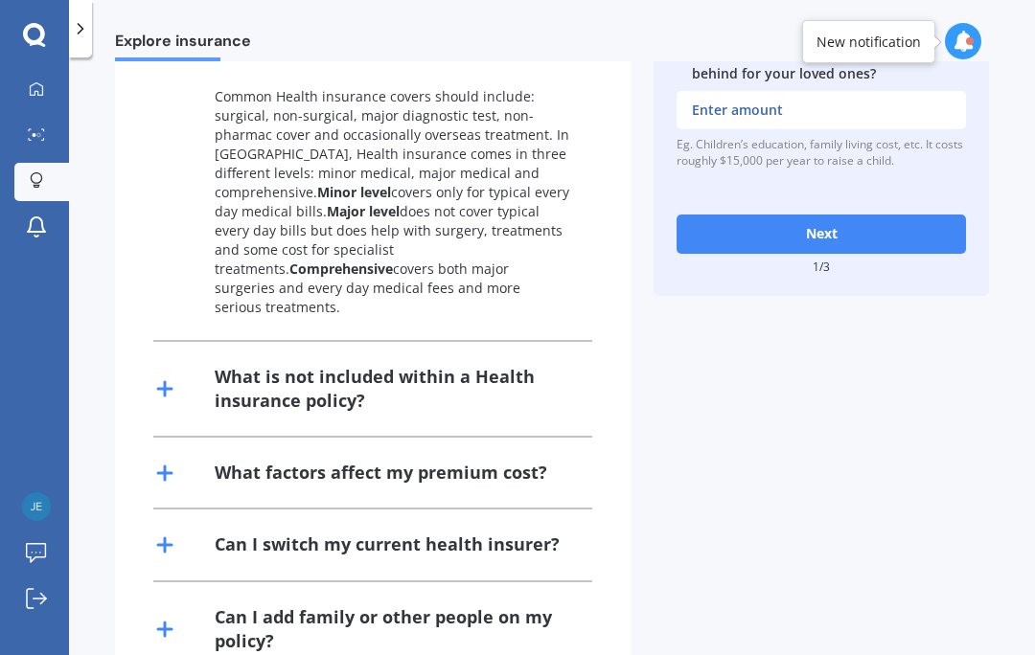
scroll to position [619, 0]
click at [173, 535] on icon at bounding box center [164, 546] width 23 height 23
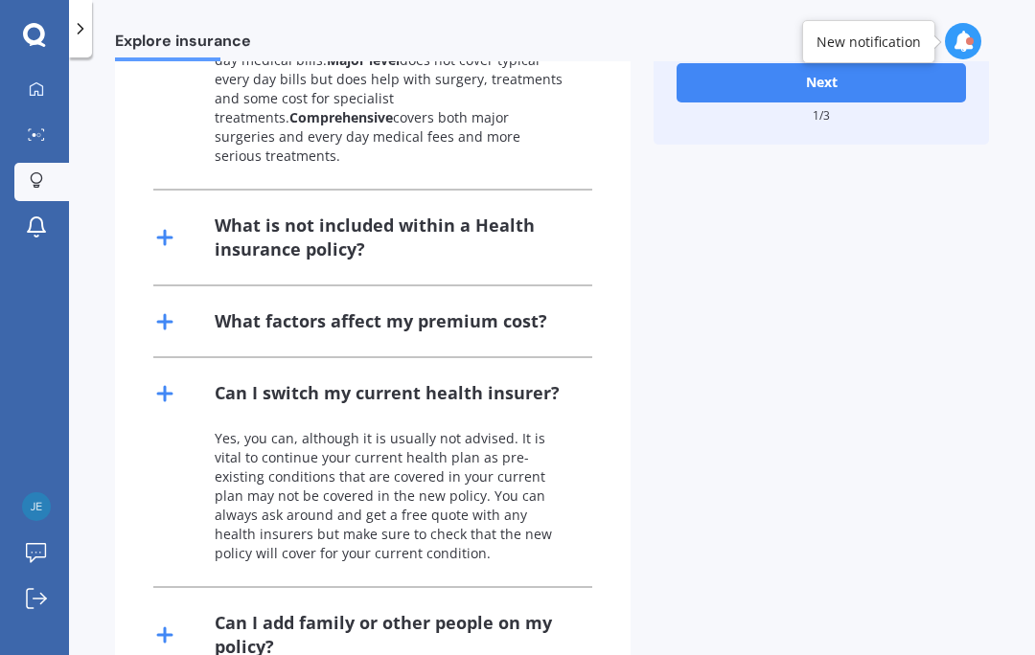
scroll to position [769, 0]
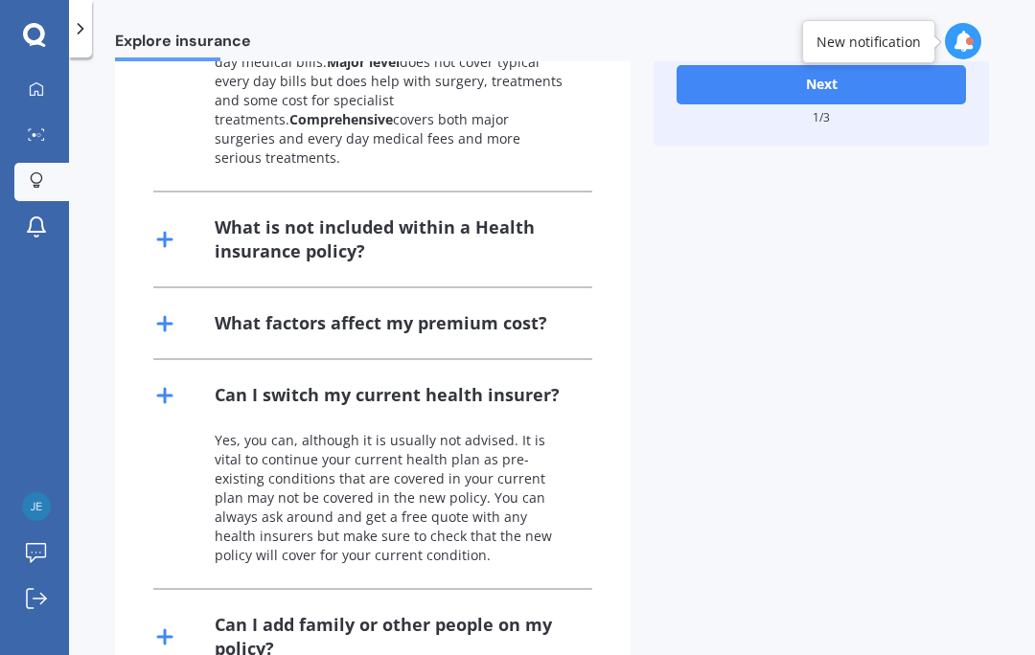
click at [169, 384] on icon at bounding box center [164, 395] width 23 height 23
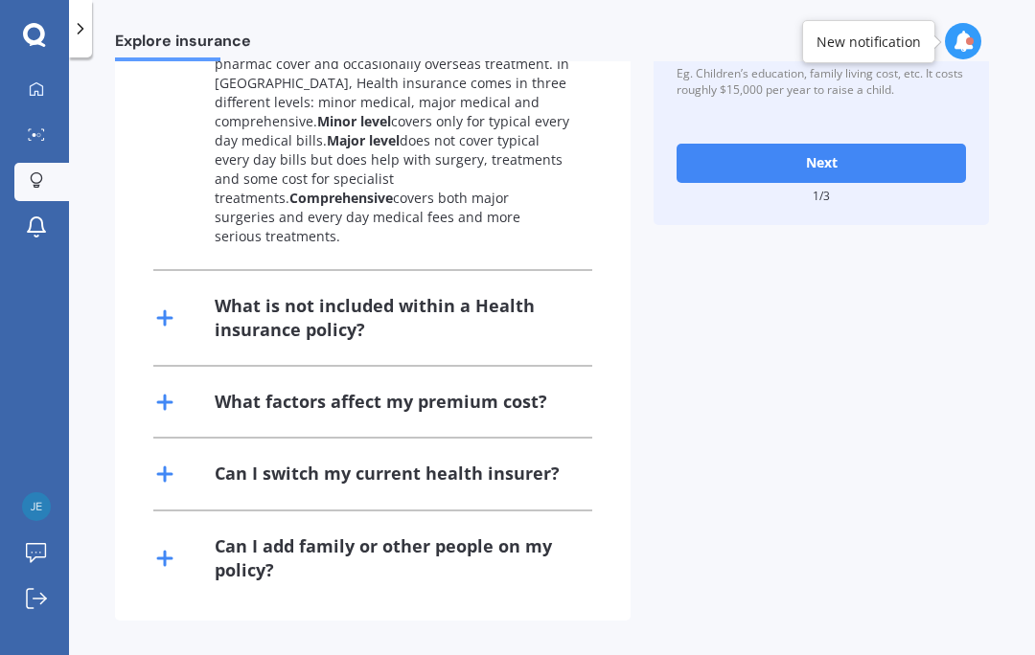
scroll to position [619, 0]
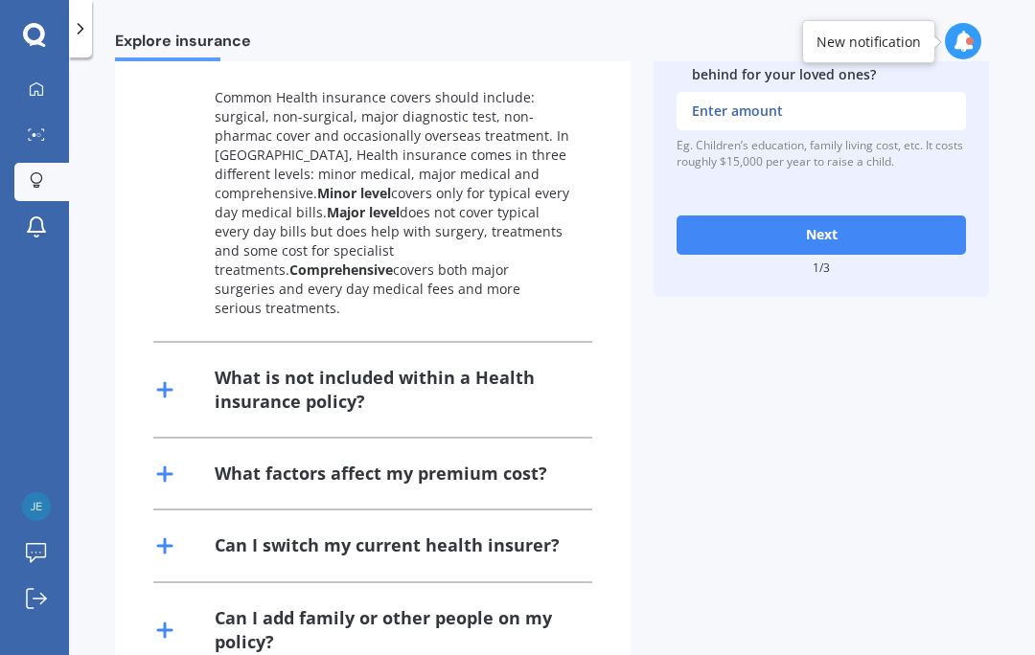
click at [165, 390] on line at bounding box center [164, 390] width 13 height 0
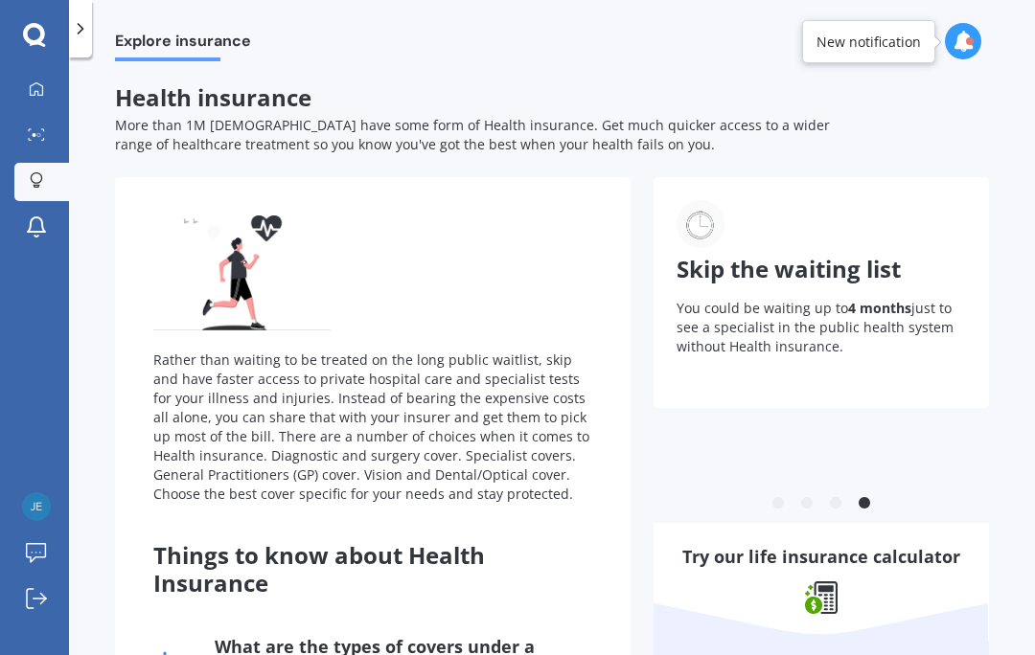
scroll to position [0, 0]
click at [46, 151] on link "Market Scan" at bounding box center [41, 136] width 55 height 38
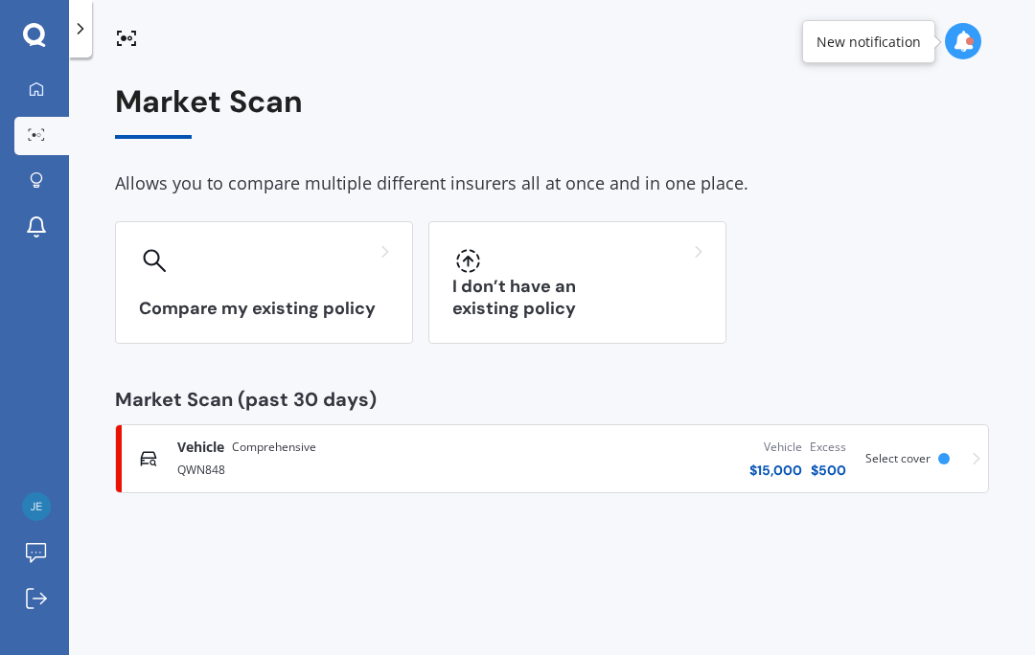
click at [38, 182] on icon at bounding box center [36, 177] width 11 height 11
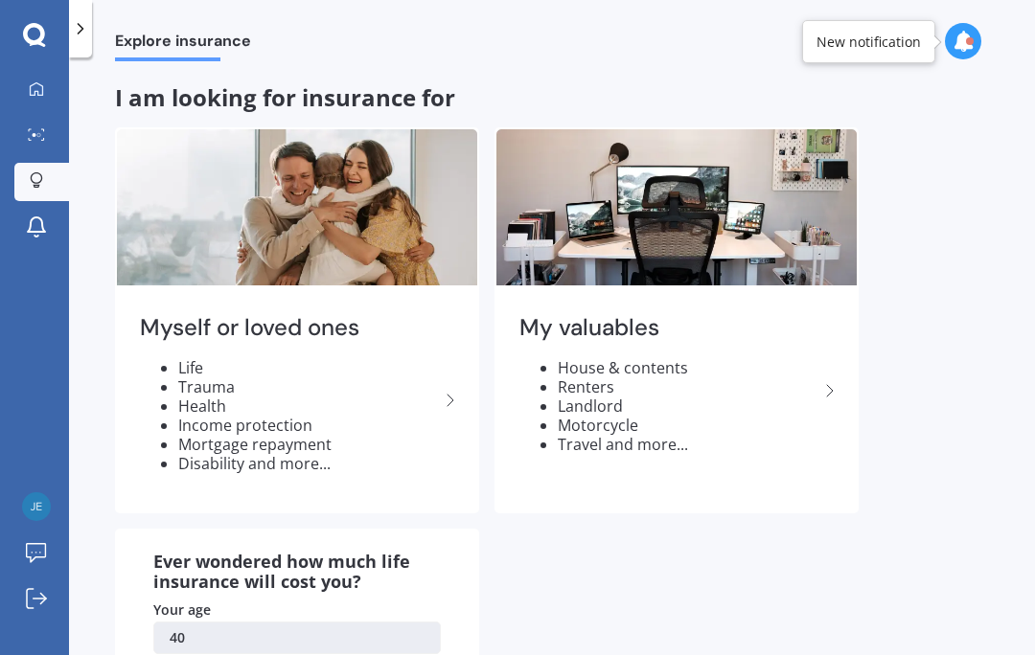
click at [38, 107] on link "My Dashboard" at bounding box center [41, 90] width 55 height 38
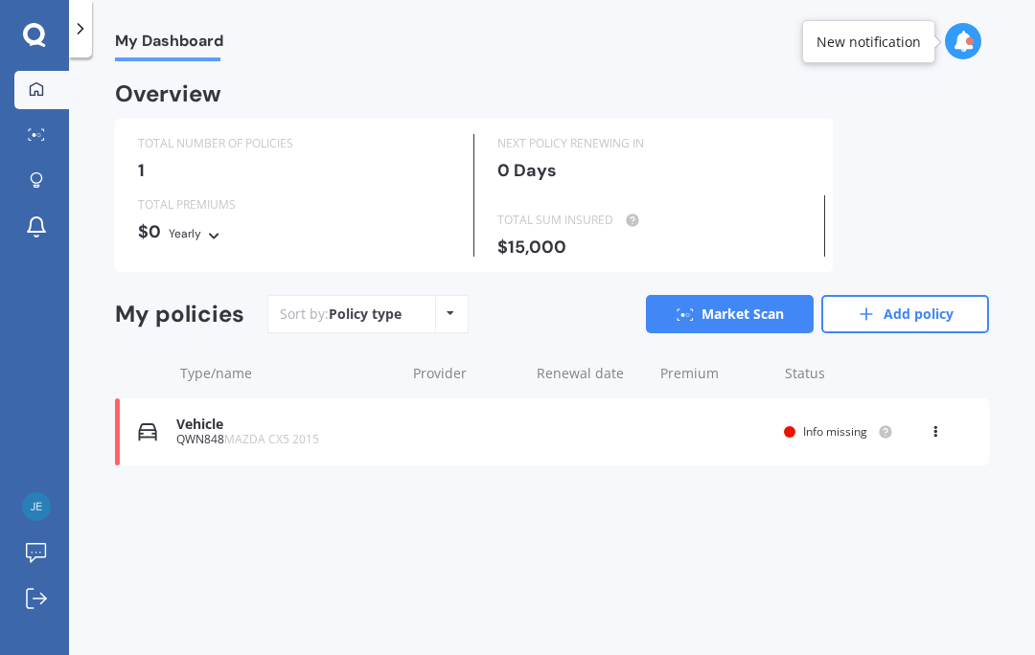
click at [41, 144] on link "Market Scan" at bounding box center [41, 136] width 55 height 38
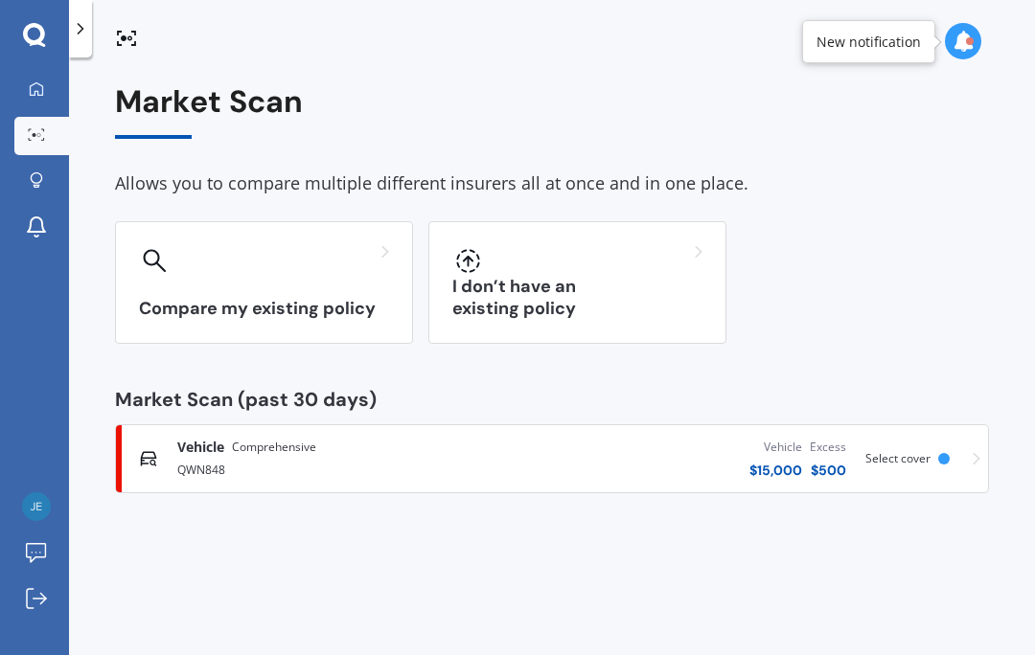
click at [37, 195] on link "Explore insurance" at bounding box center [41, 182] width 55 height 38
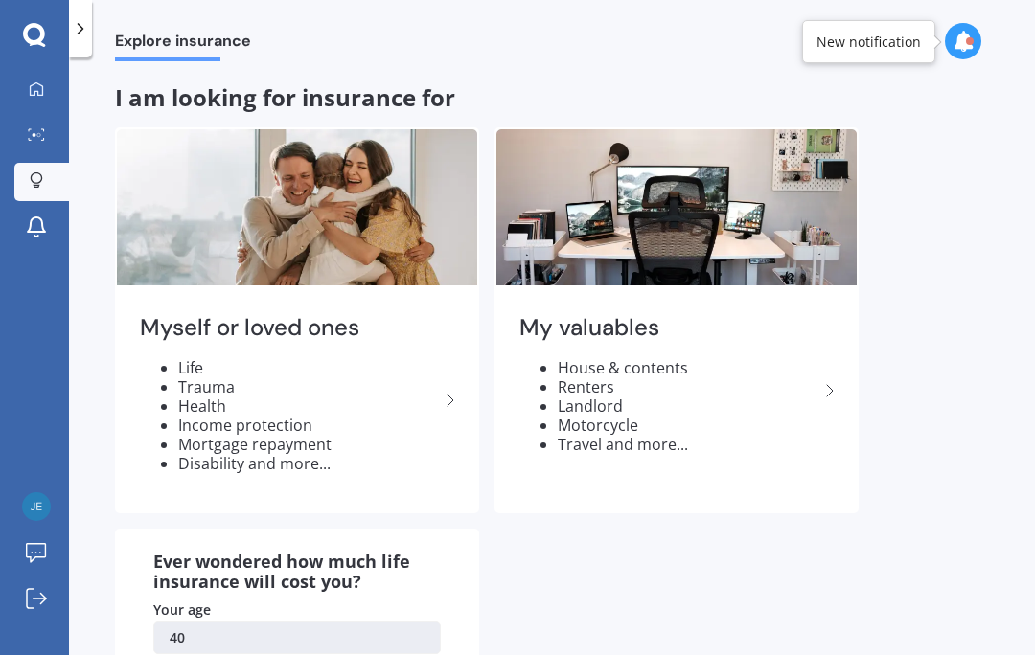
click at [178, 405] on li "Health" at bounding box center [308, 406] width 261 height 19
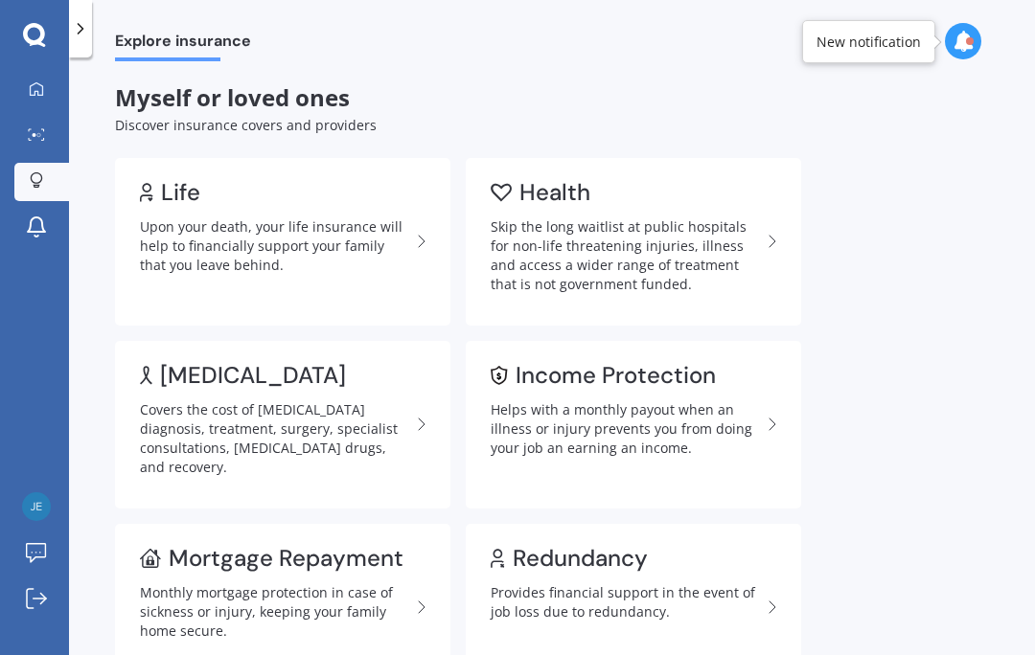
click at [748, 235] on div "Skip the long waitlist at public hospitals for non-life threatening injuries, i…" at bounding box center [626, 256] width 270 height 77
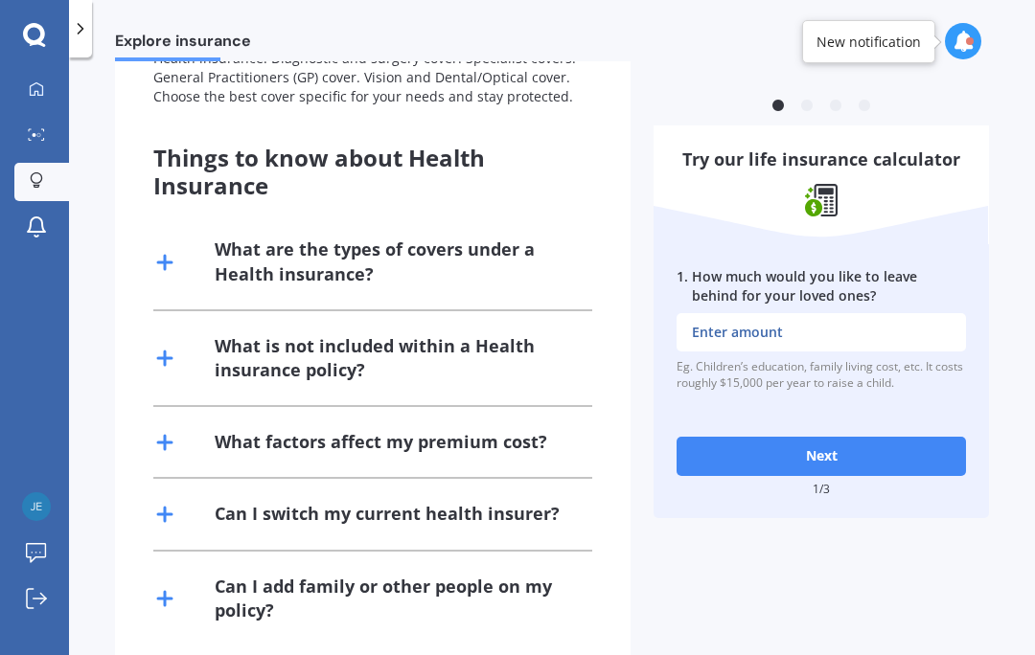
scroll to position [396, 0]
